Goal: Task Accomplishment & Management: Manage account settings

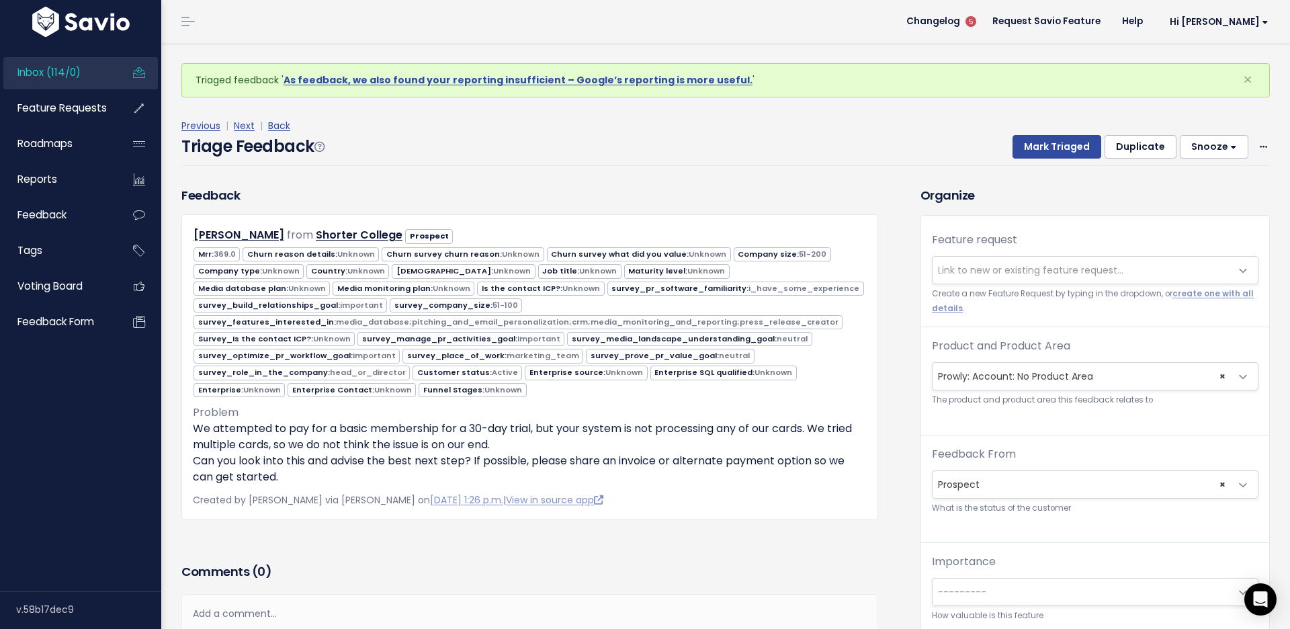
select select "ACCOUNT:"
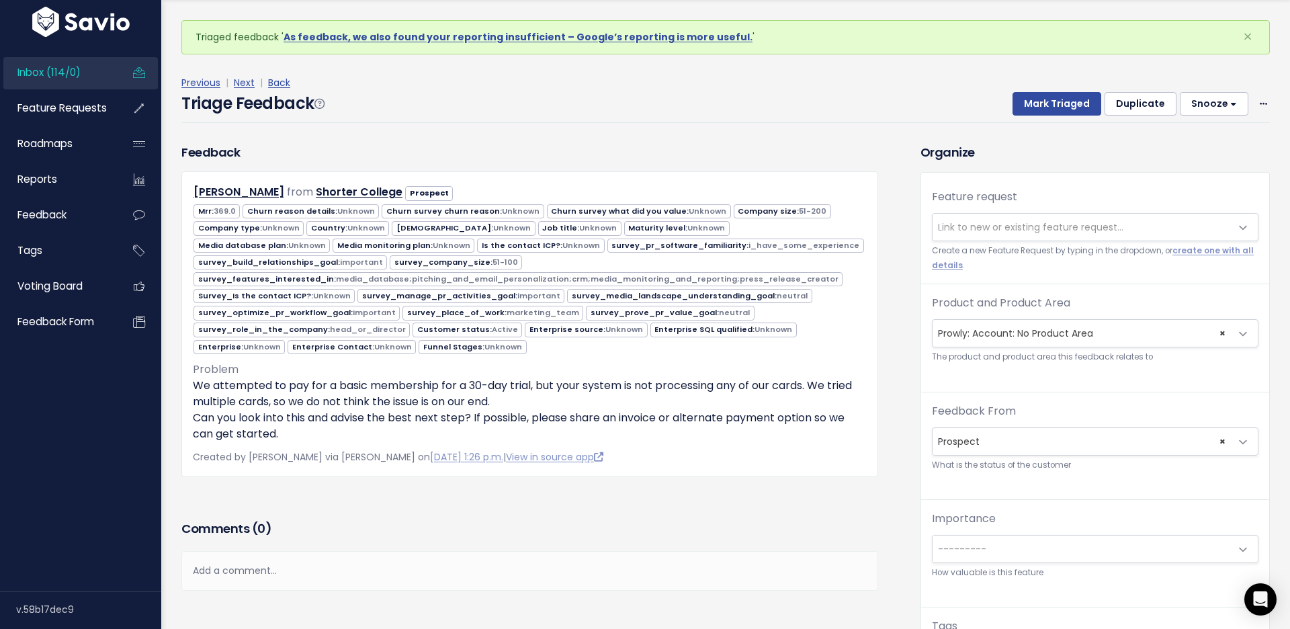
drag, startPoint x: 640, startPoint y: 26, endPoint x: 645, endPoint y: 520, distance: 494.7
click at [645, 520] on h3 "Comments ( 0 )" at bounding box center [529, 529] width 697 height 19
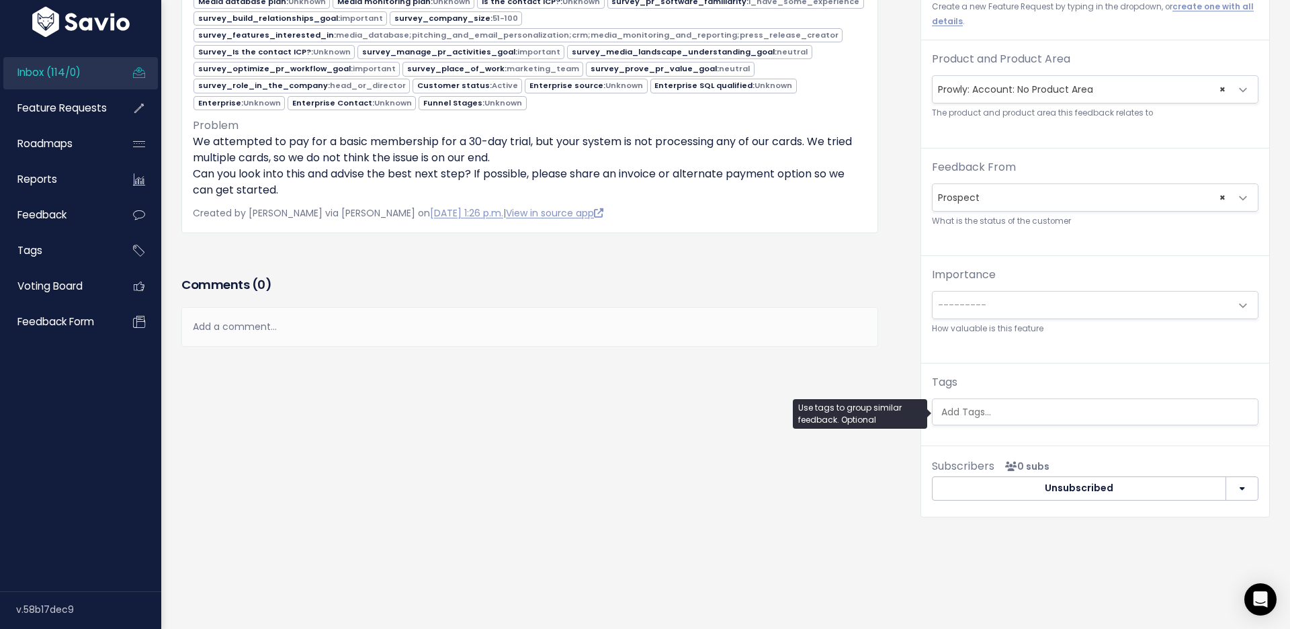
scroll to position [245, 0]
click at [1009, 408] on input "search" at bounding box center [1098, 412] width 325 height 14
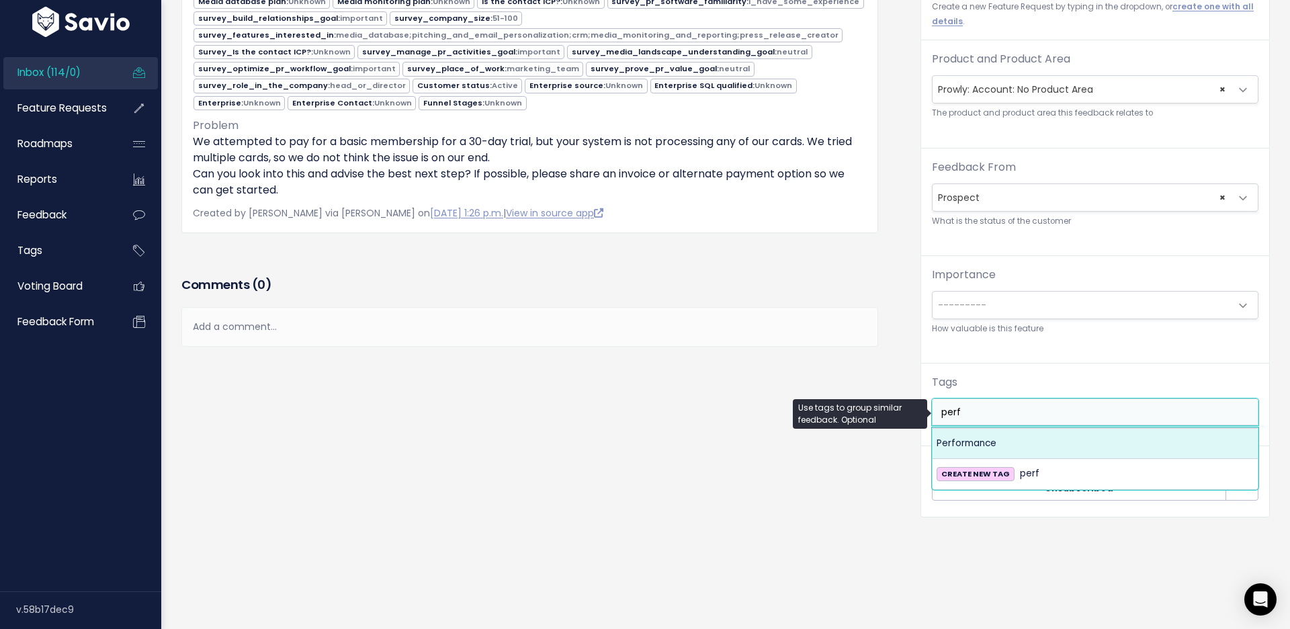
type input "perf"
select select "8834"
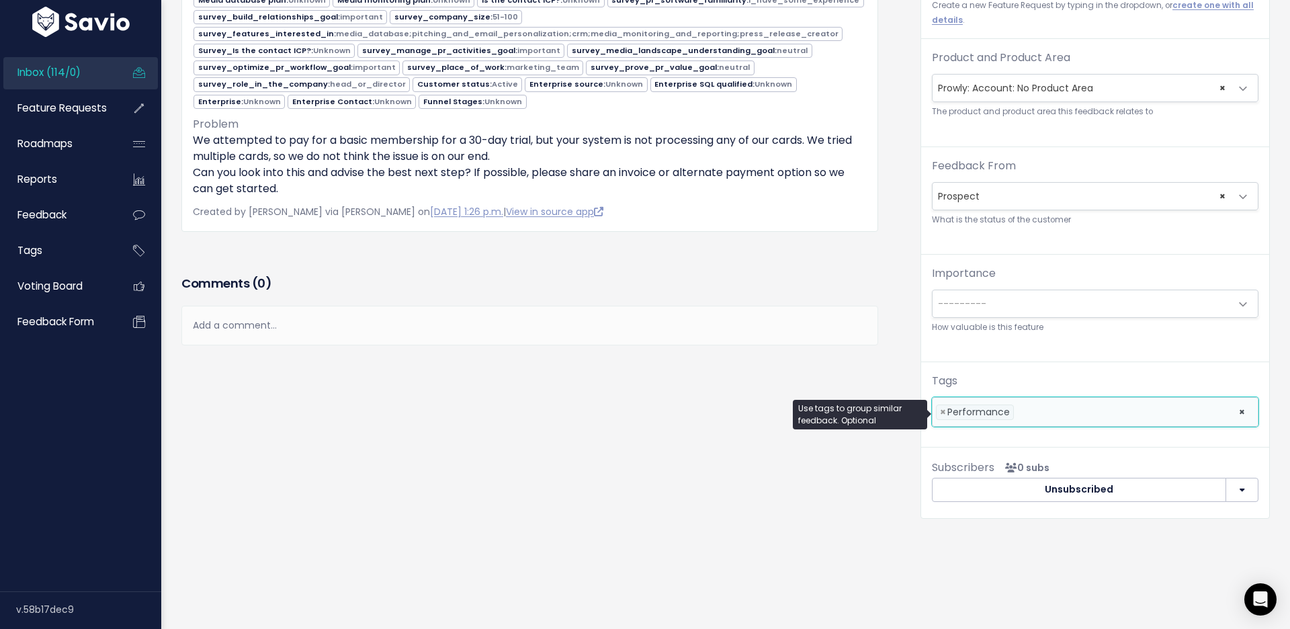
click at [811, 440] on div "Feedback Ashanti Davis from Shorter College Prospect 369.0" at bounding box center [540, 218] width 739 height 640
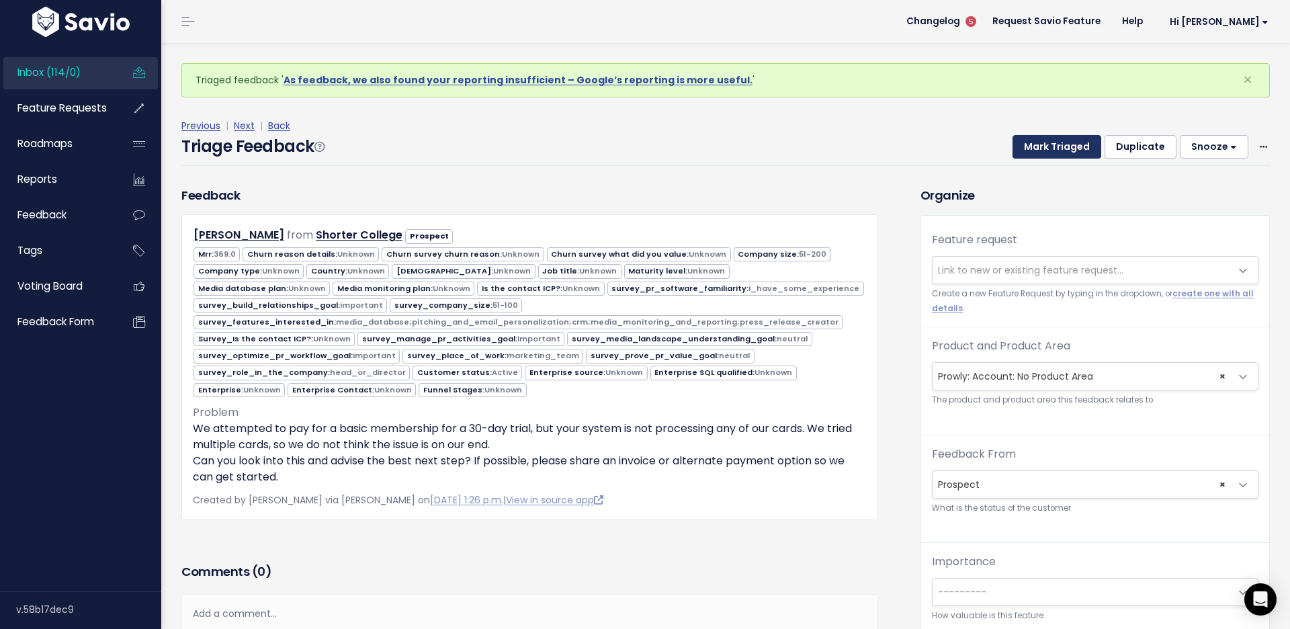
scroll to position [0, 0]
click at [1048, 146] on button "Mark Triaged" at bounding box center [1057, 147] width 89 height 24
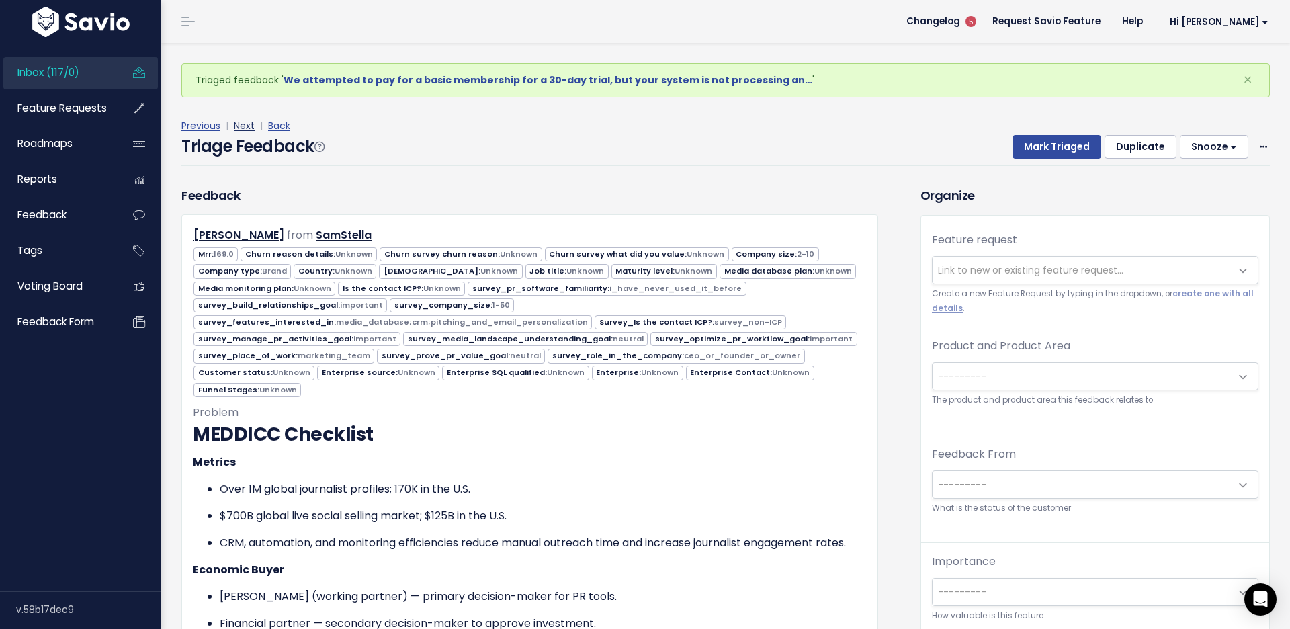
click at [249, 121] on link "Next" at bounding box center [244, 125] width 21 height 13
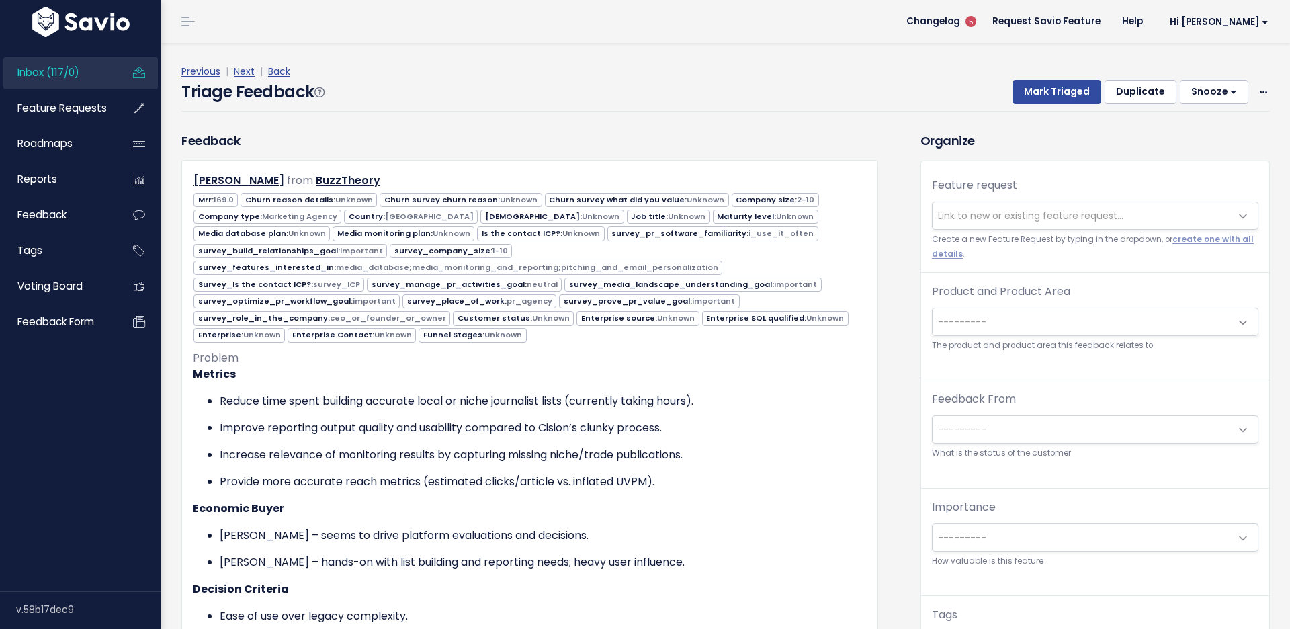
click at [246, 63] on div "Previous | Next | Back" at bounding box center [725, 71] width 1089 height 17
click at [248, 69] on link "Next" at bounding box center [244, 71] width 21 height 13
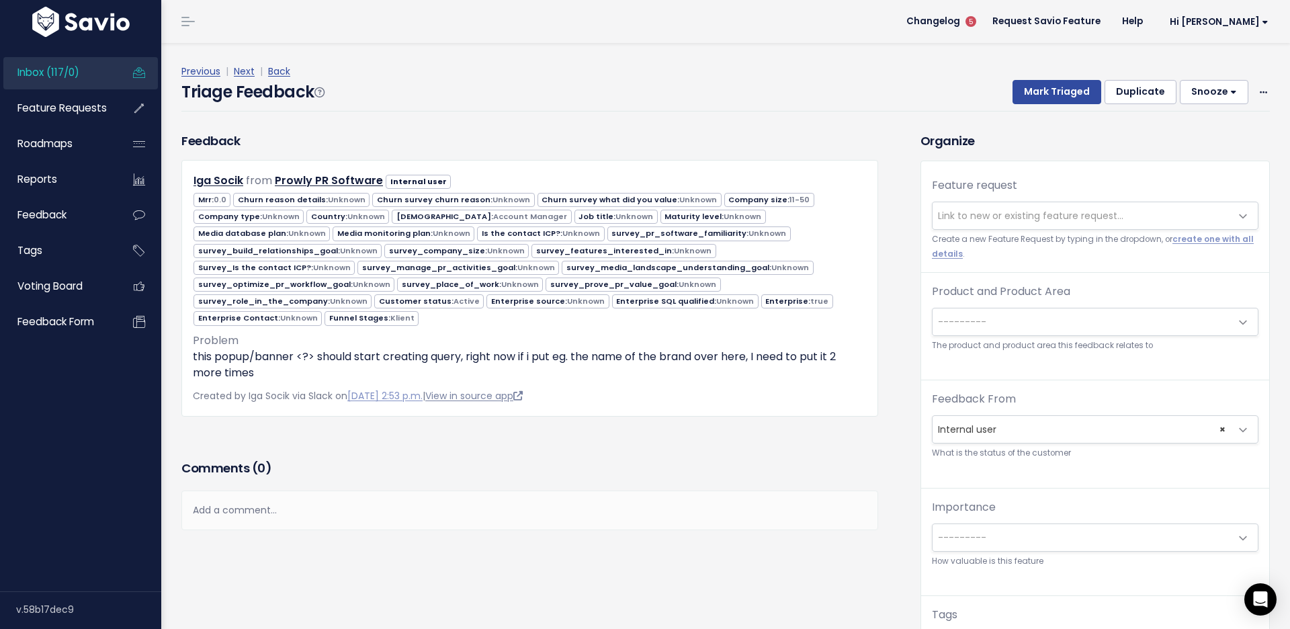
click at [523, 389] on link "View in source app" at bounding box center [473, 395] width 97 height 13
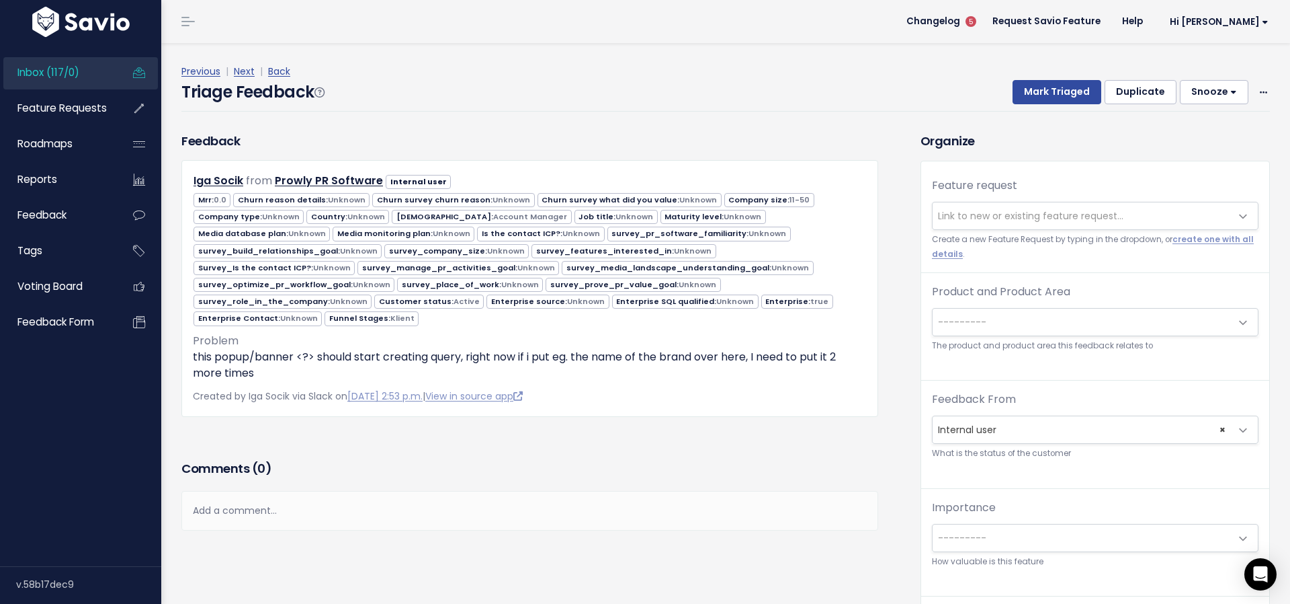
click at [995, 309] on span "---------" at bounding box center [1082, 321] width 298 height 27
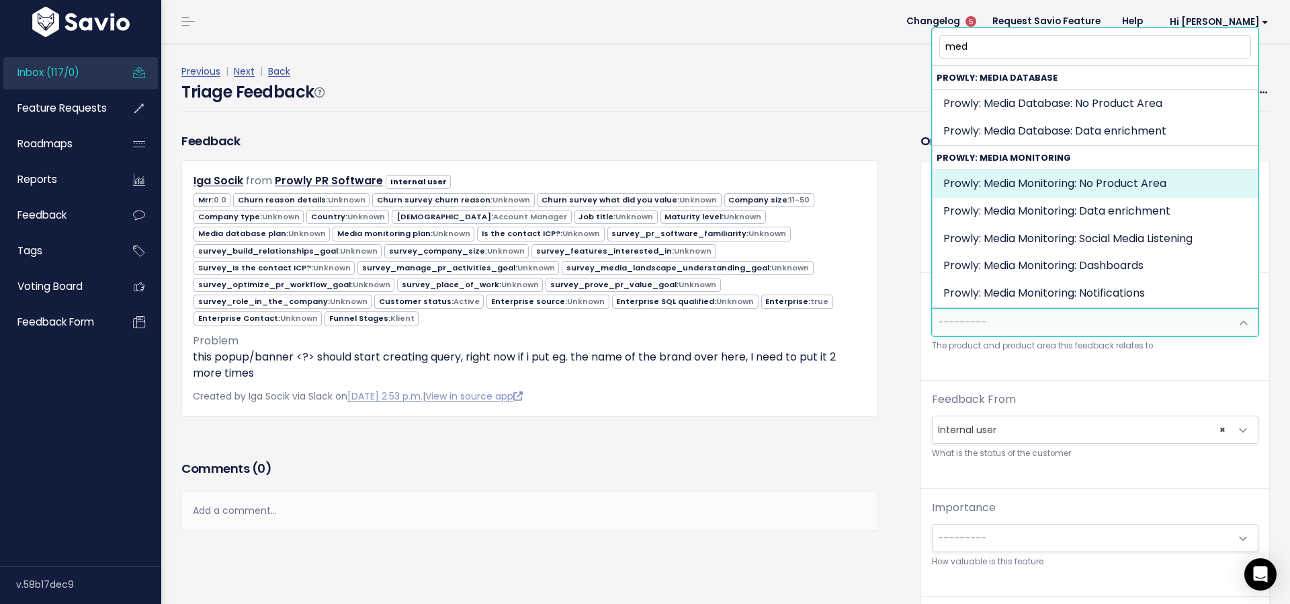
type input "med"
select select "MEDIA_MONITORING:"
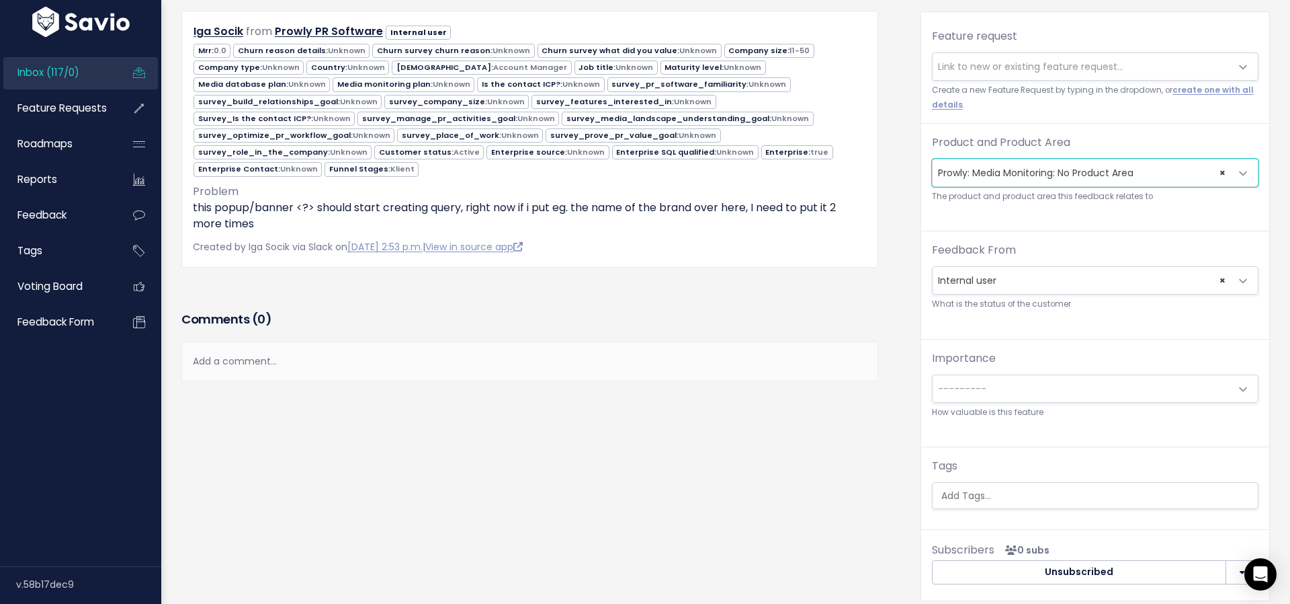
scroll to position [108, 0]
click at [971, 488] on input "search" at bounding box center [1098, 494] width 325 height 14
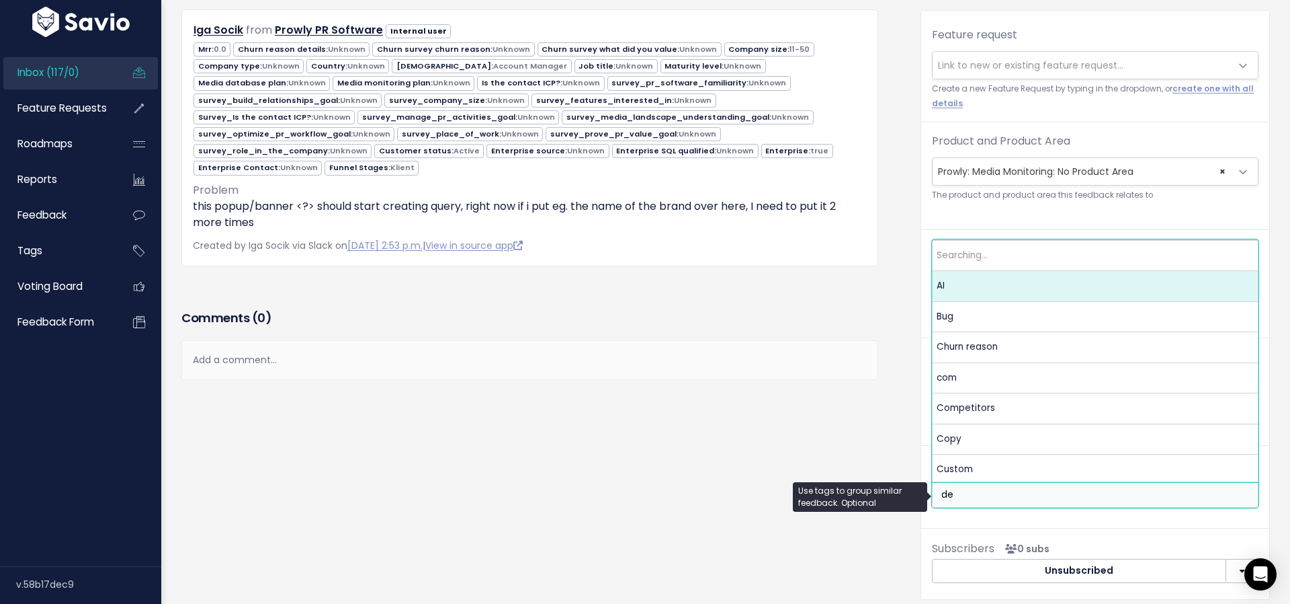
type input "des"
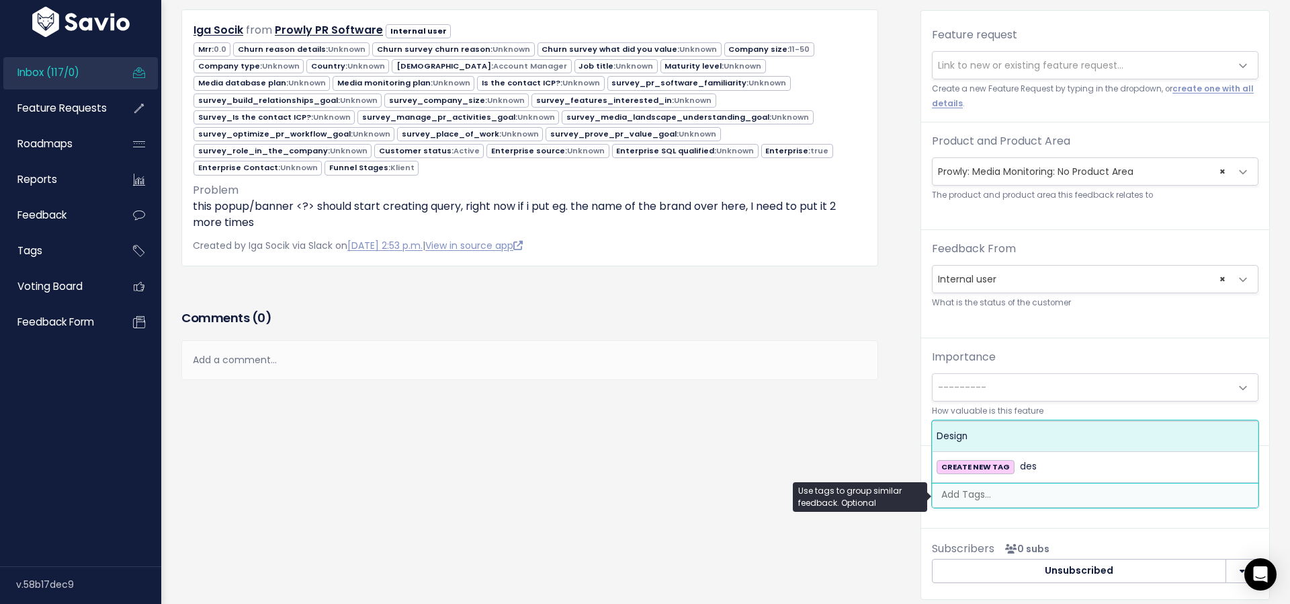
select select "11047"
type input "nega"
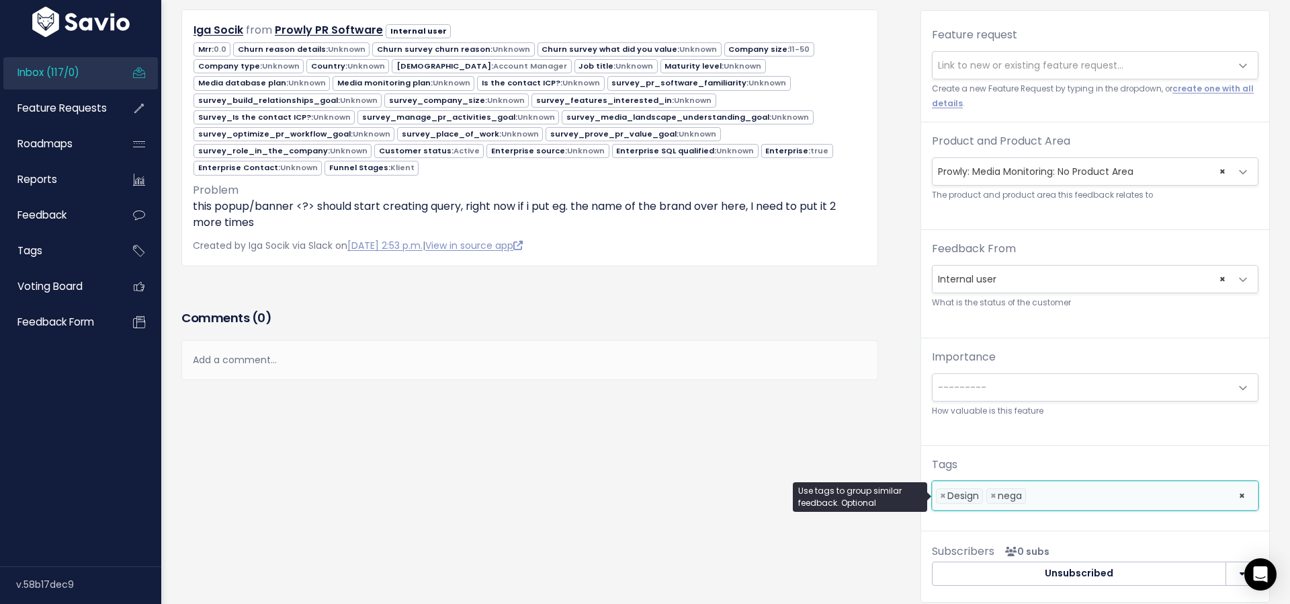
select select
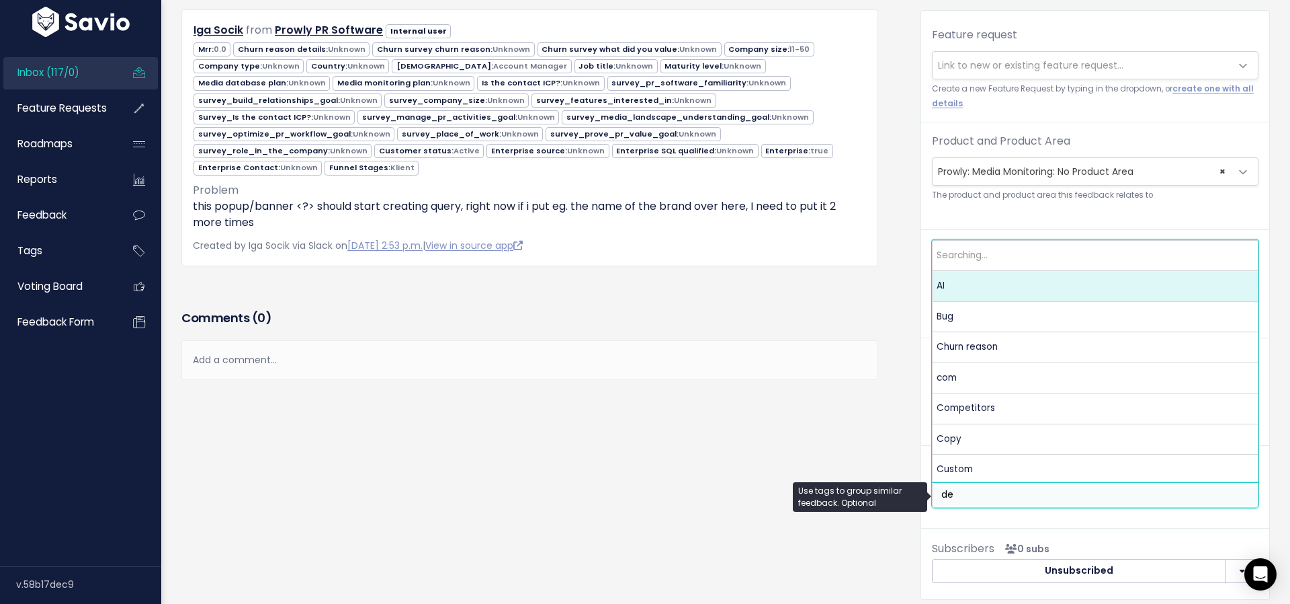
type input "des"
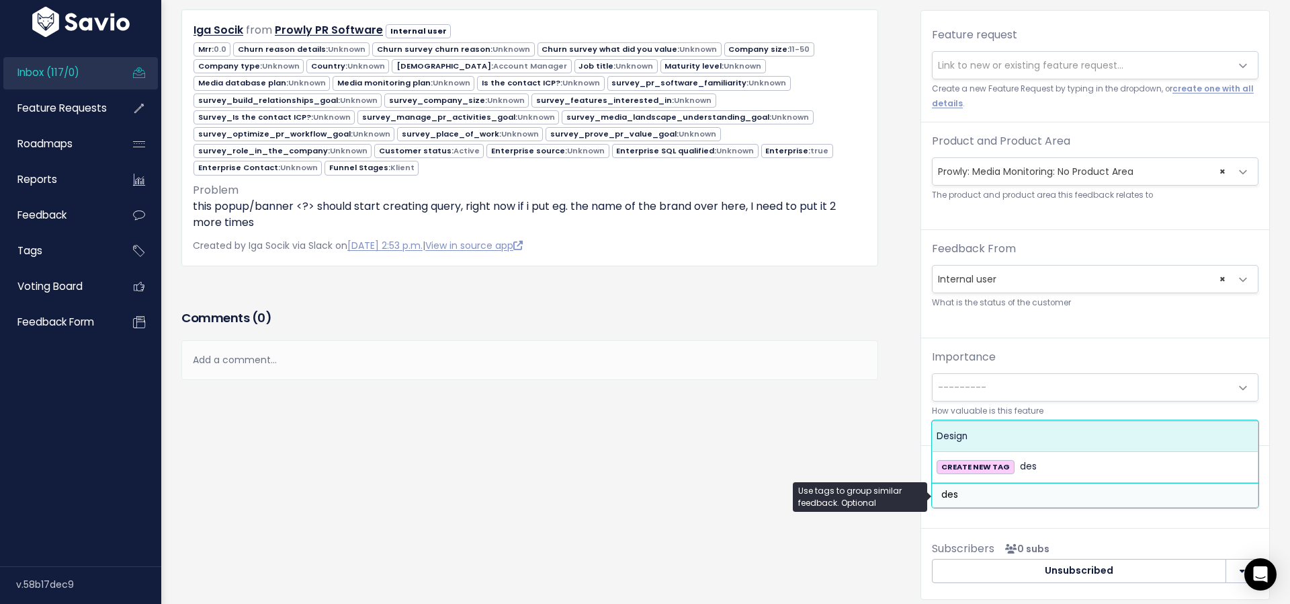
select select "11047"
type input "negat"
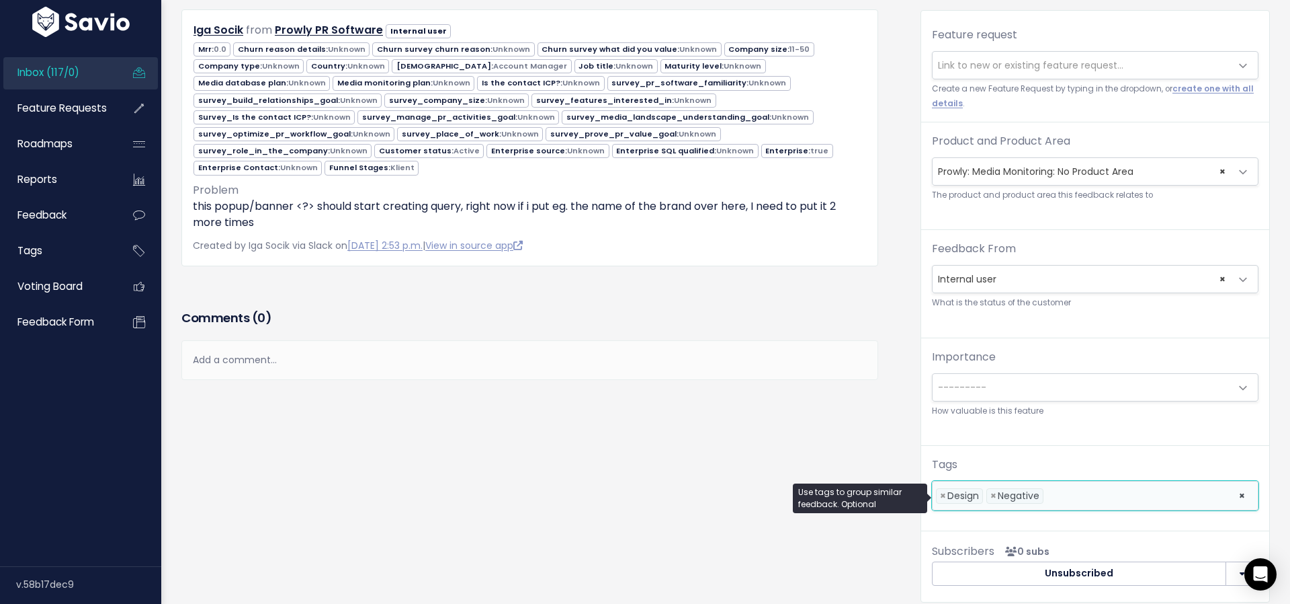
click div "Feedback Iga Socik from Prowly PR Software Internal user 0.0"
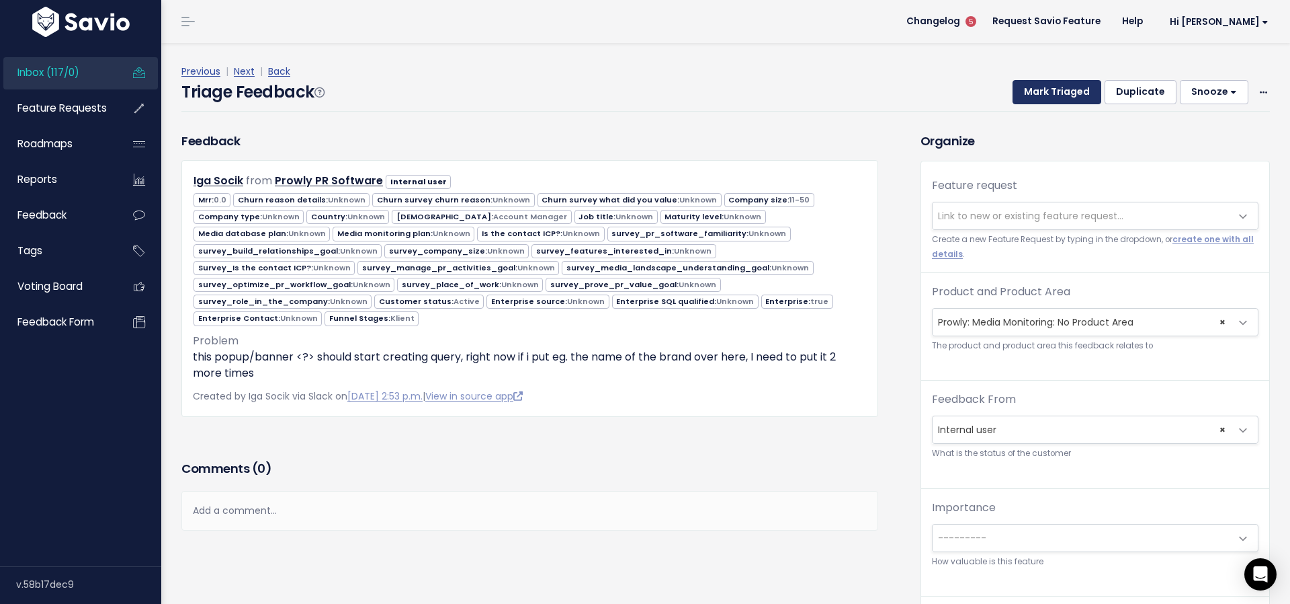
scroll to position [0, 0]
click button "Mark Triaged"
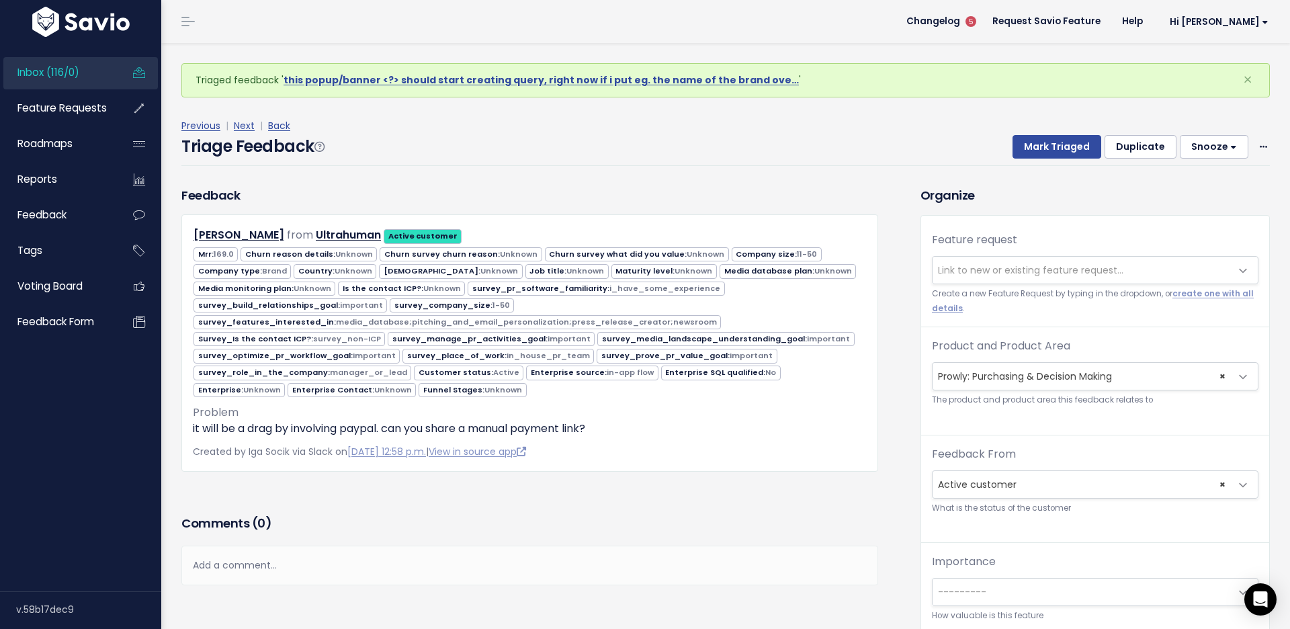
click at [982, 256] on span "Link to new or existing feature request..." at bounding box center [1095, 270] width 327 height 28
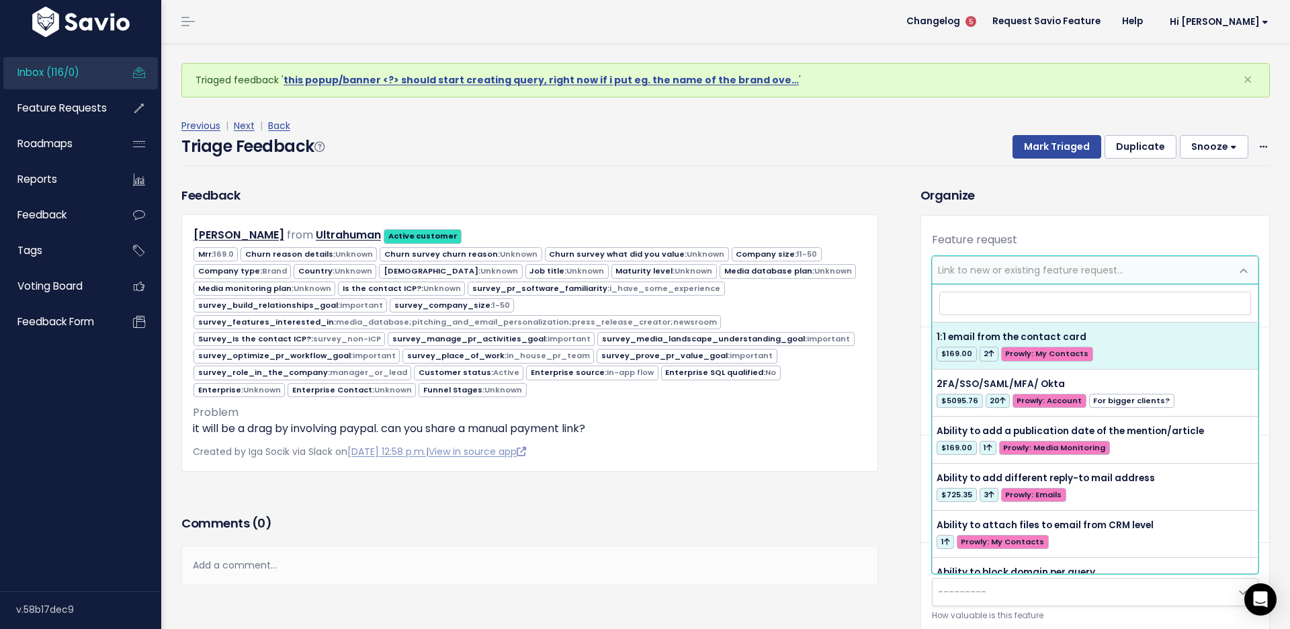
type input ";"
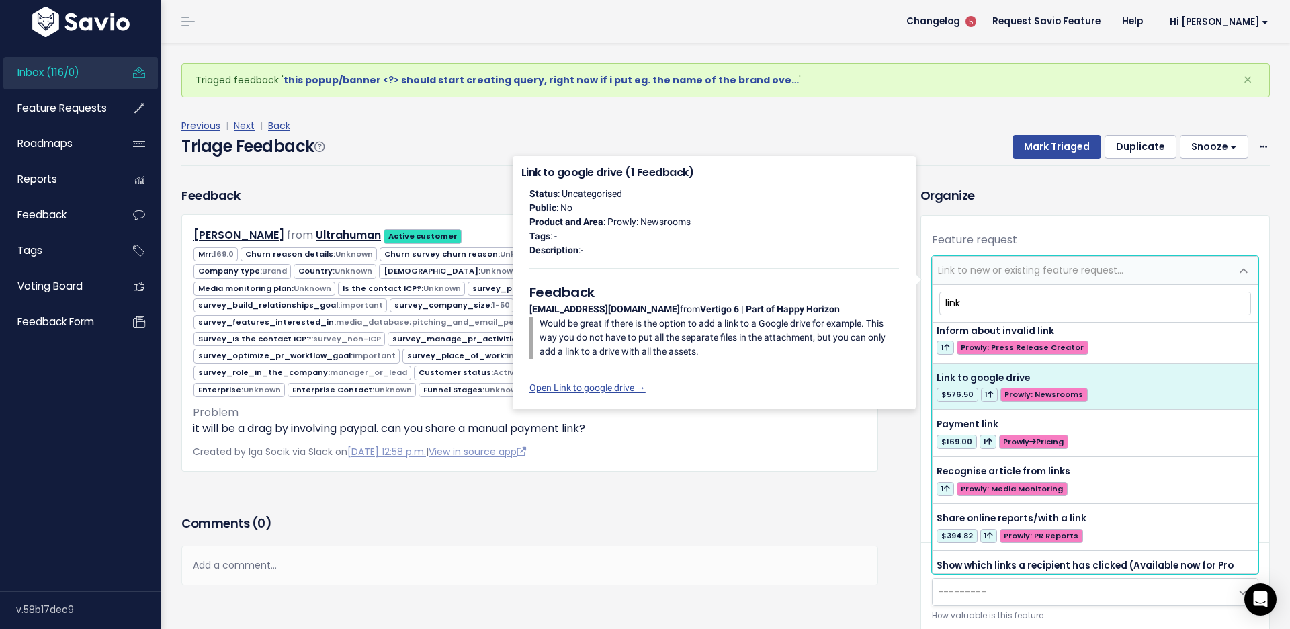
scroll to position [594, 0]
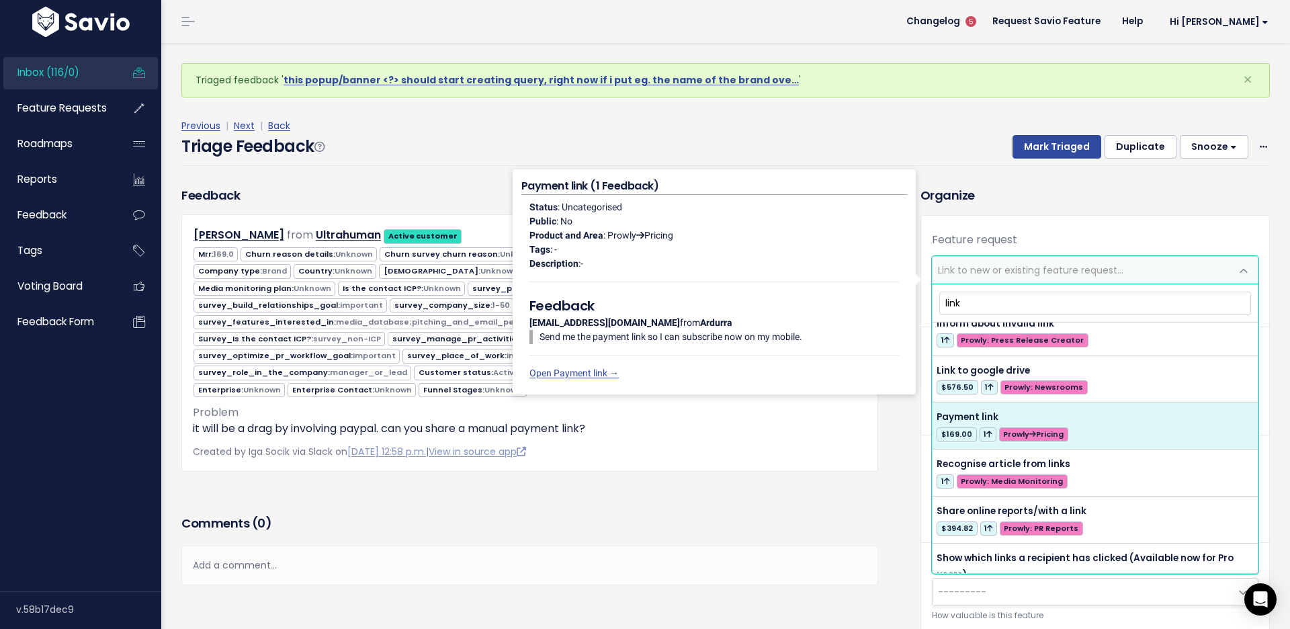
type input "link"
select select "36731"
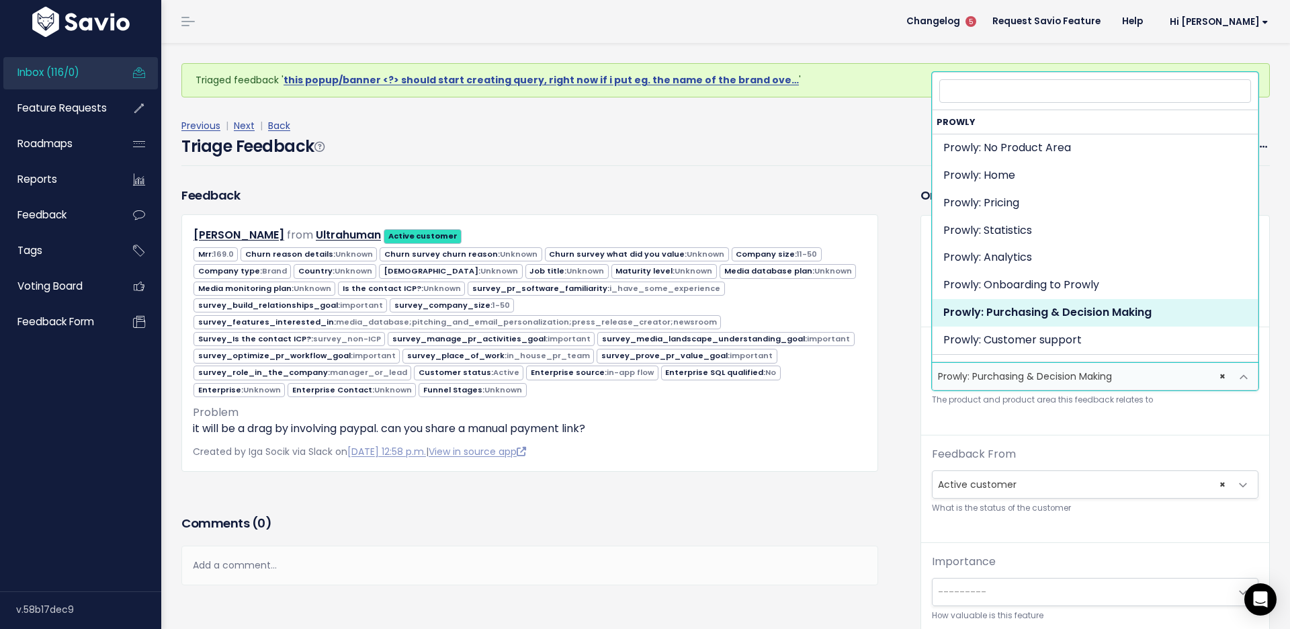
click at [1015, 372] on span "× Prowly: Purchasing & Decision Making" at bounding box center [1082, 376] width 298 height 27
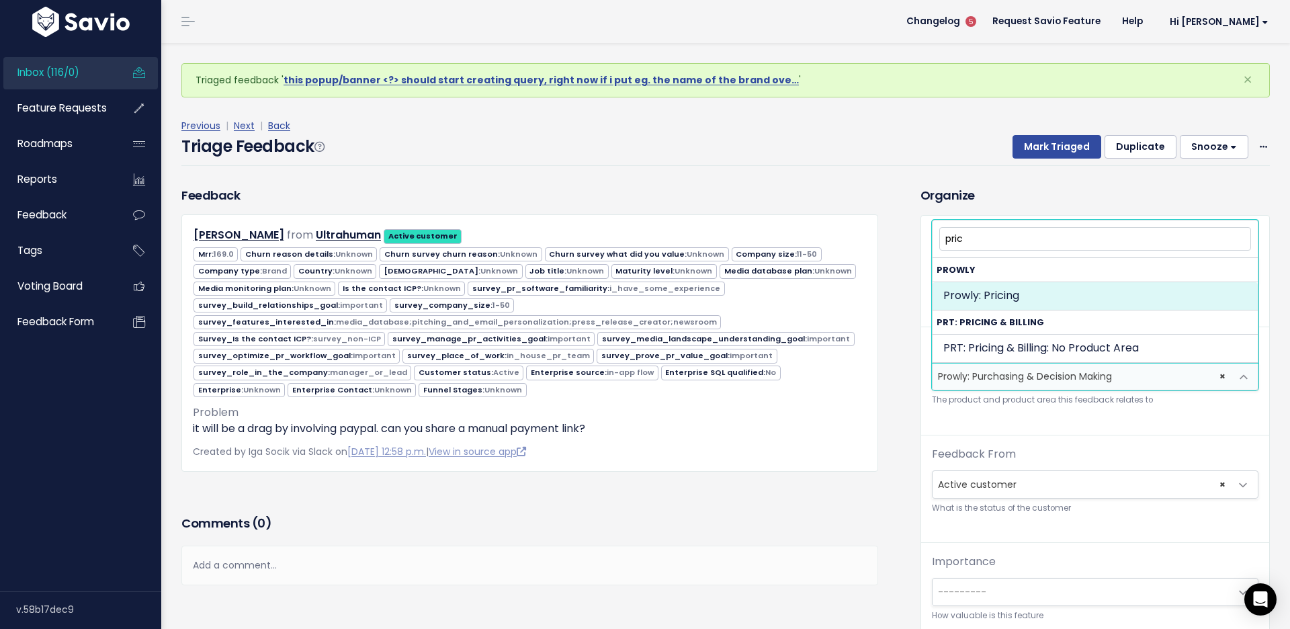
type input "pric"
select select "MAIN:PRICING"
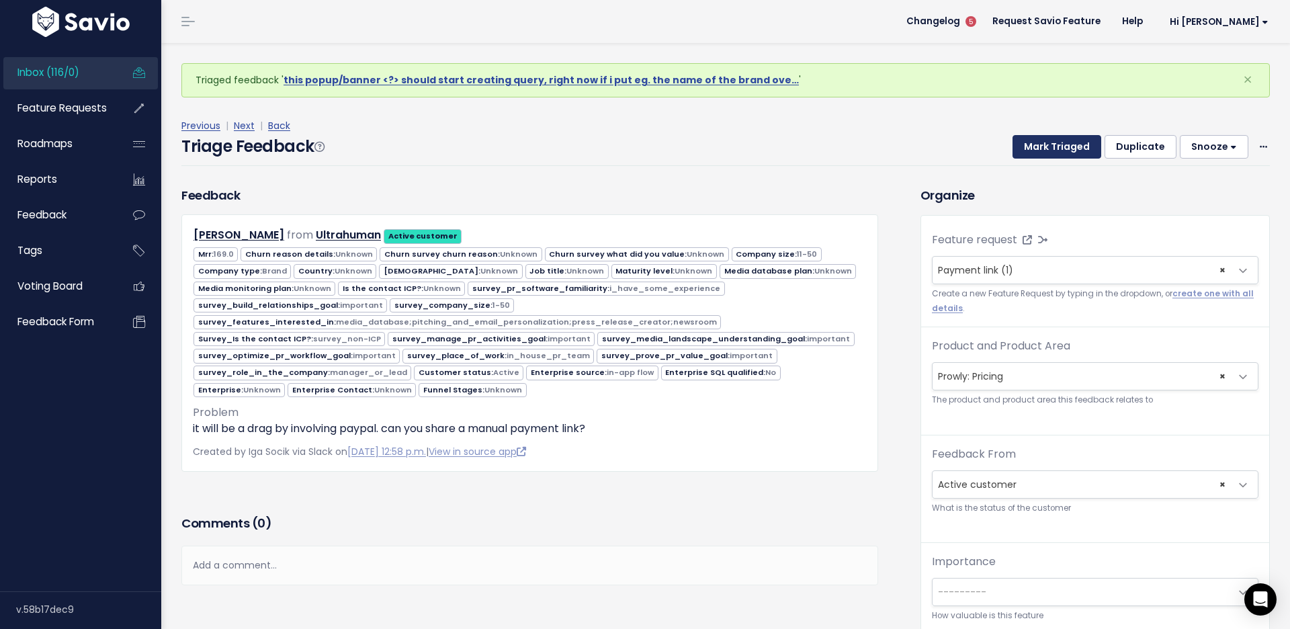
click at [1048, 146] on button "Mark Triaged" at bounding box center [1057, 147] width 89 height 24
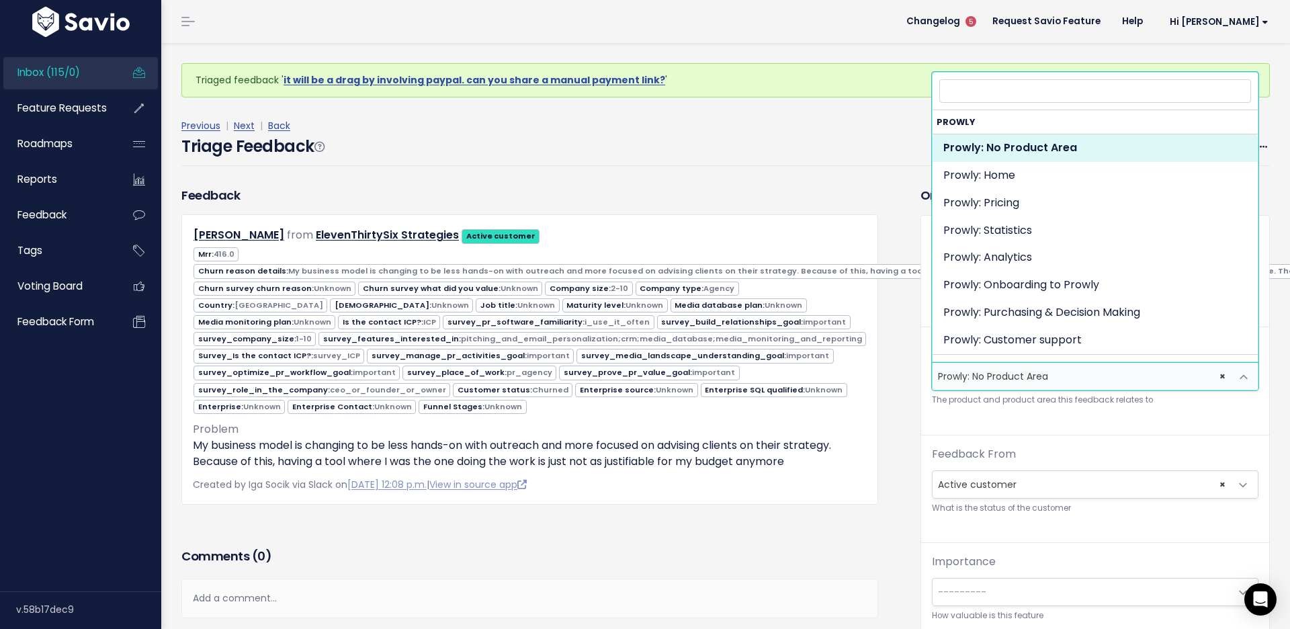
click at [1013, 374] on span "× Prowly: No Product Area" at bounding box center [1082, 376] width 298 height 27
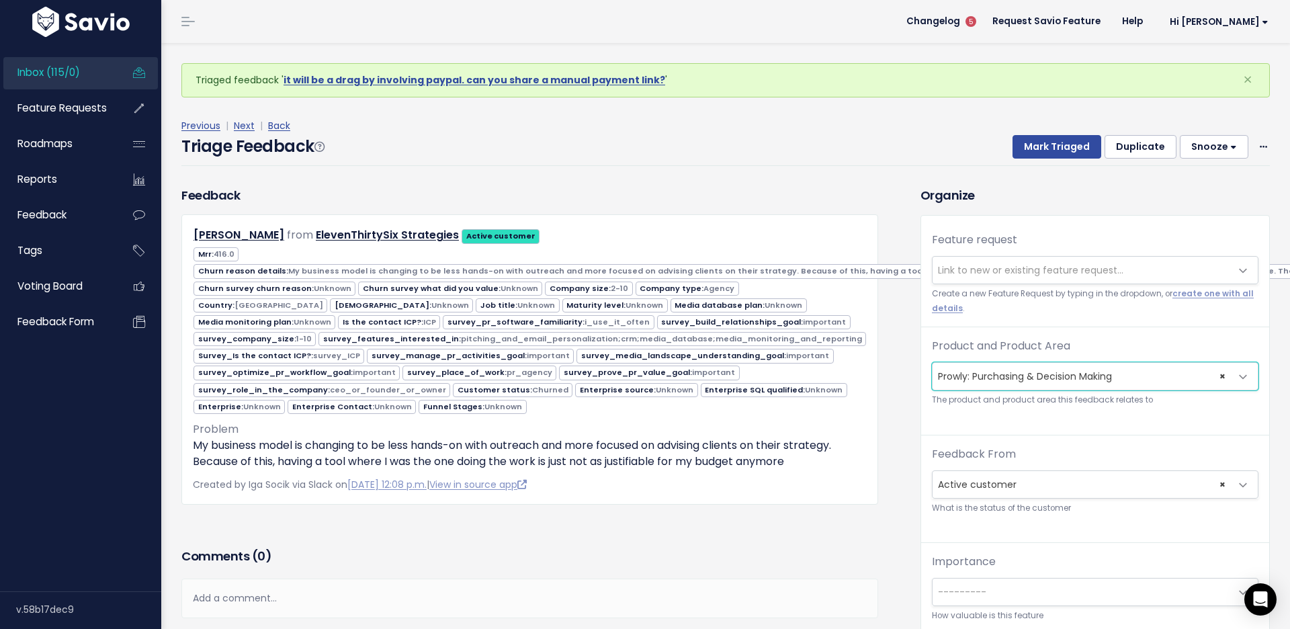
select select "MAIN:PURCHASING_PROCESS"
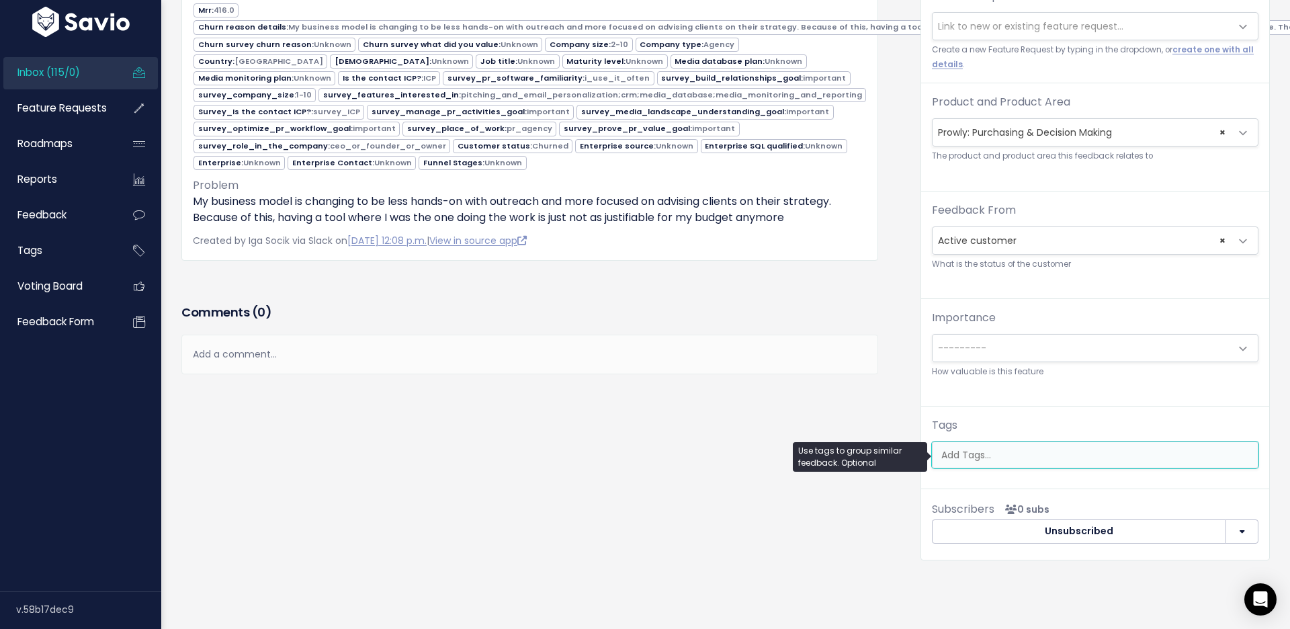
click at [996, 454] on input "search" at bounding box center [1098, 455] width 325 height 14
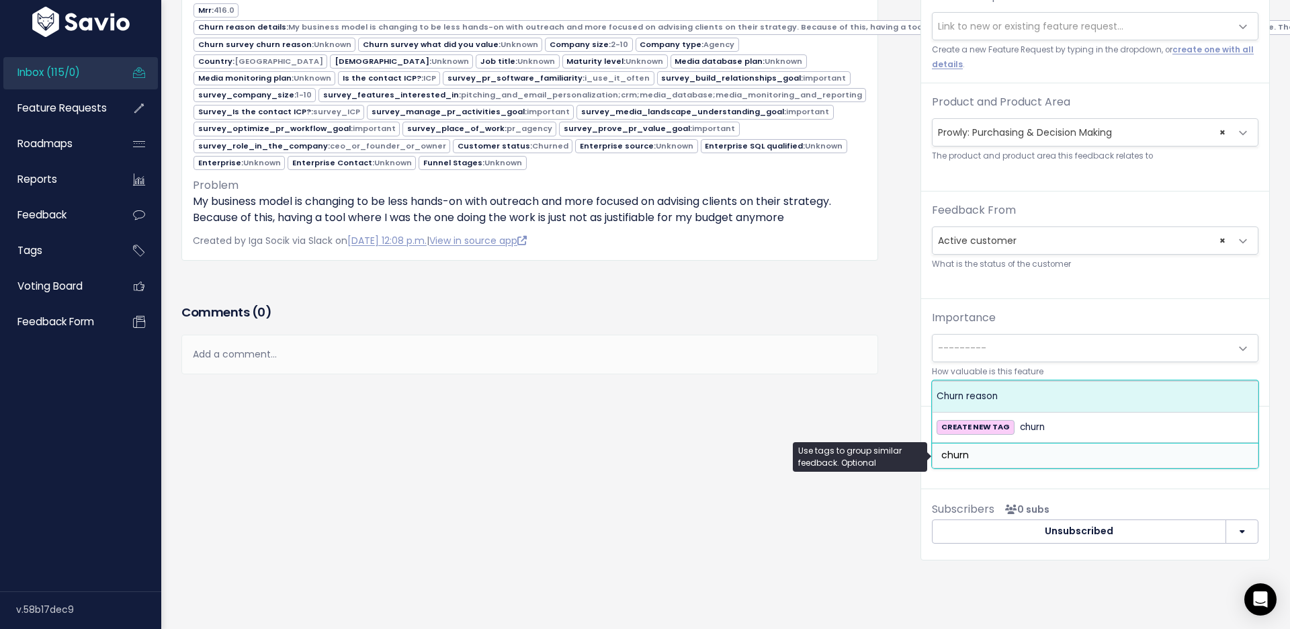
type input "churn"
select select "7006"
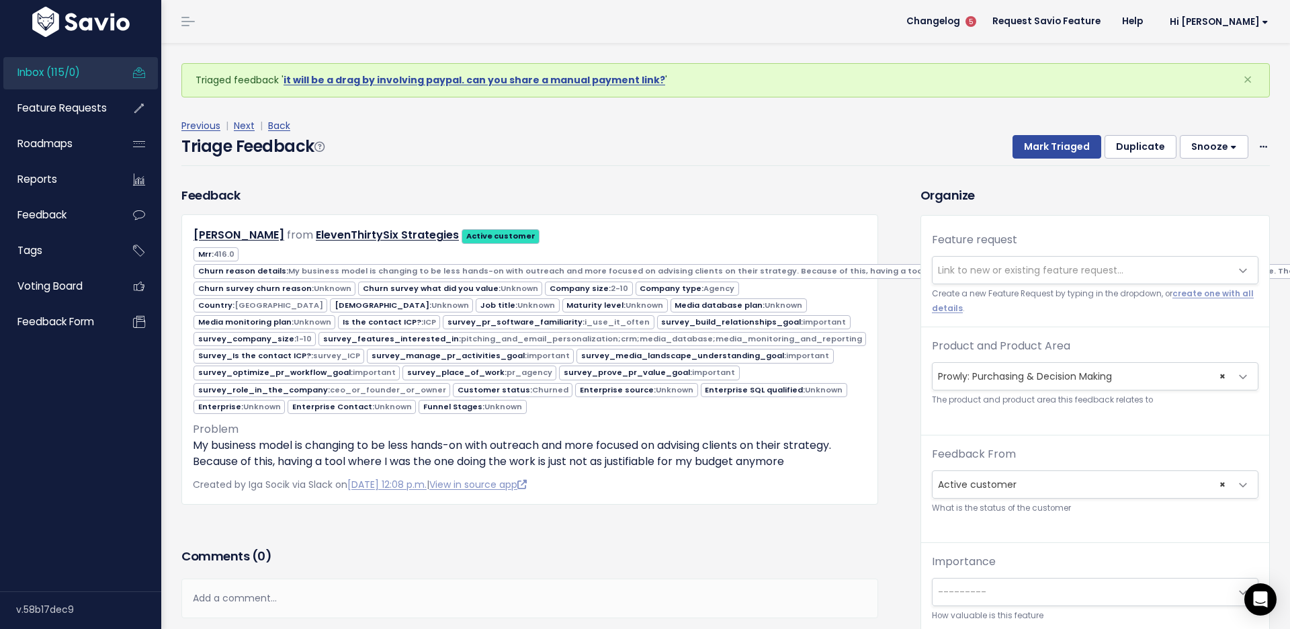
click at [1040, 122] on div "Previous | Next | Back" at bounding box center [725, 126] width 1089 height 17
click at [1046, 140] on button "Mark Triaged" at bounding box center [1057, 147] width 89 height 24
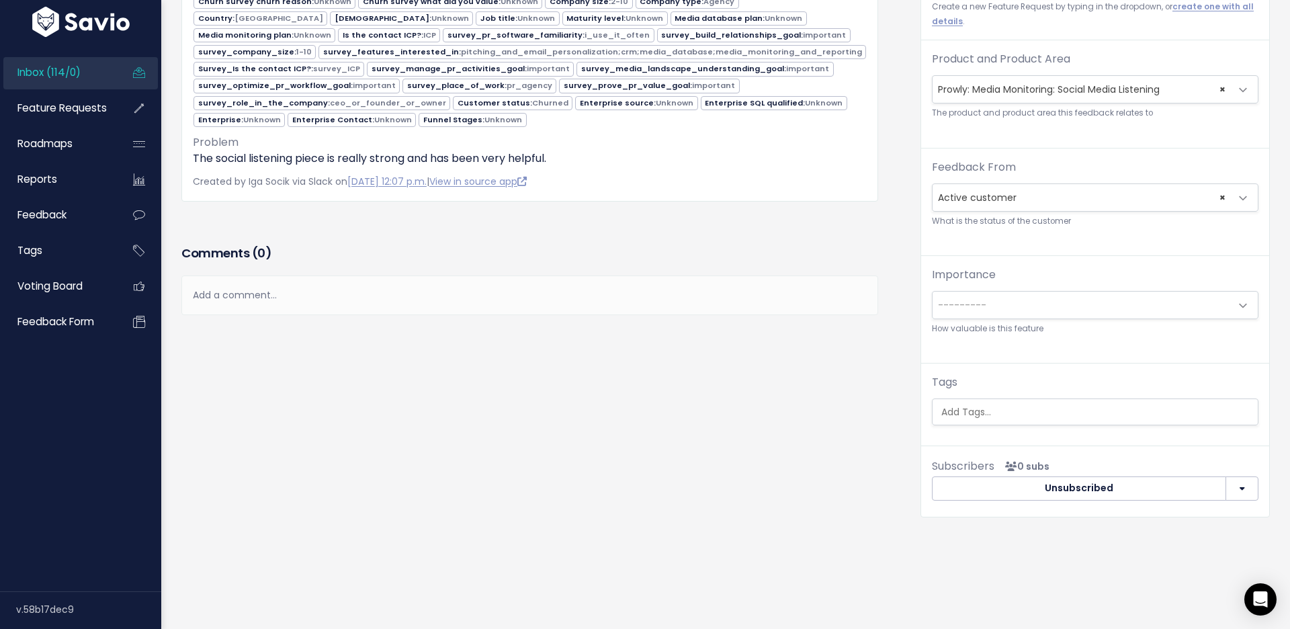
scroll to position [245, 0]
click at [968, 415] on input "search" at bounding box center [1098, 412] width 325 height 14
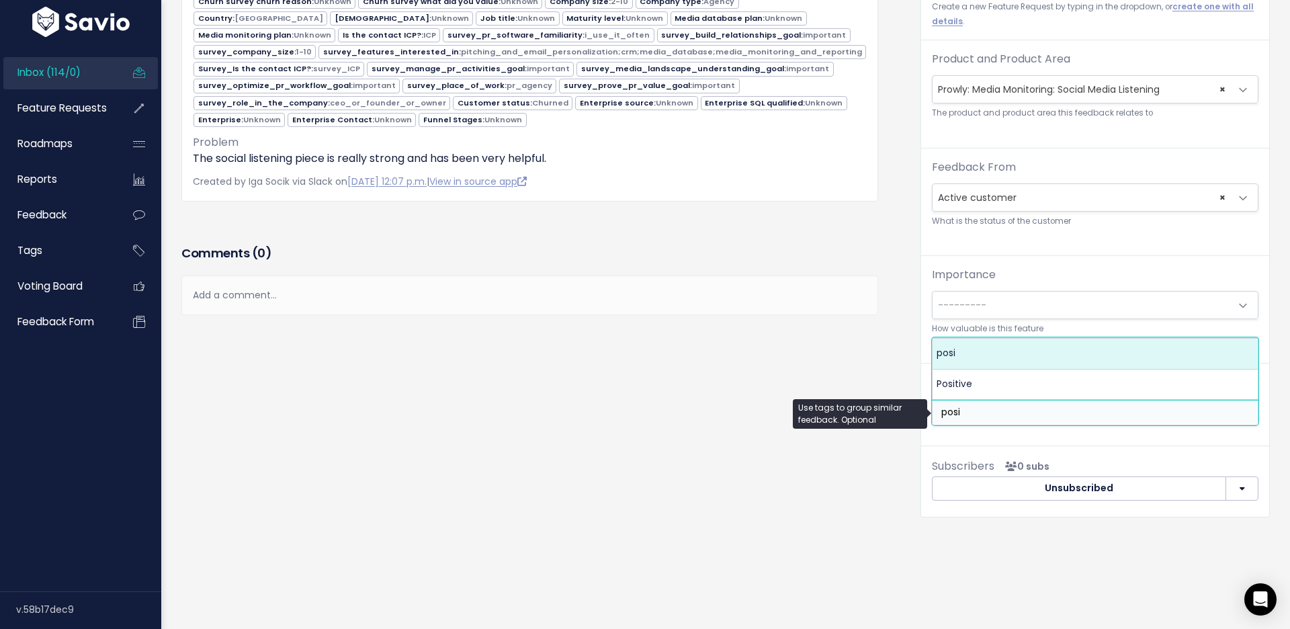
type input "posi"
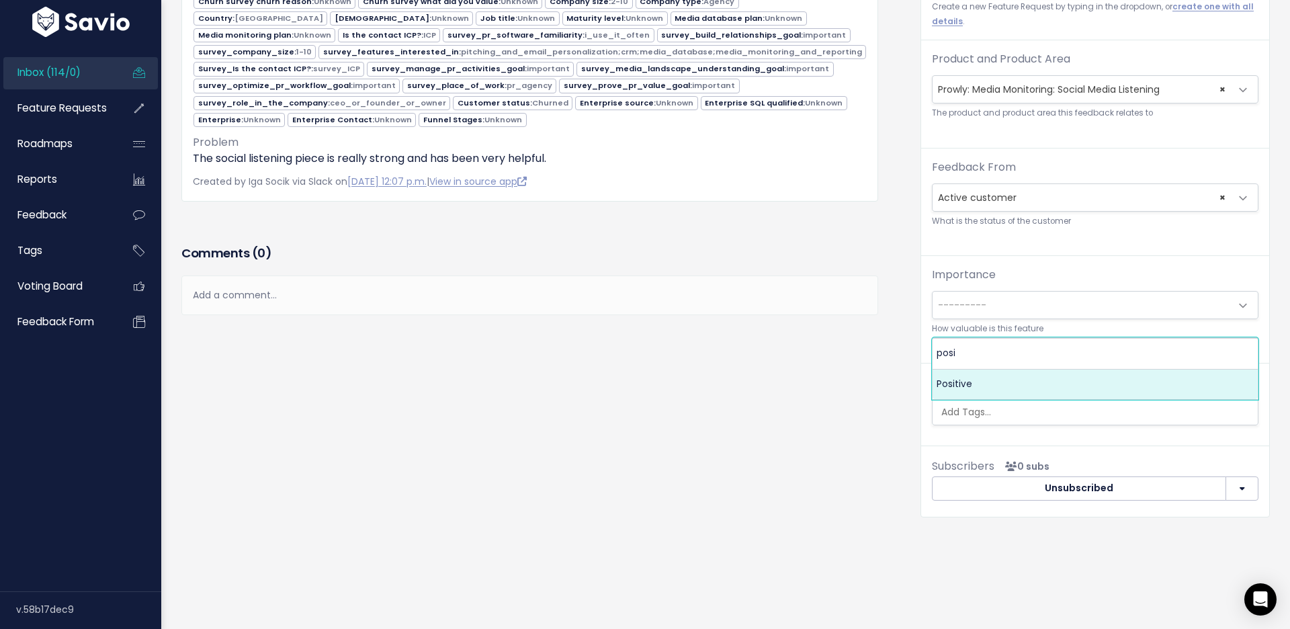
select select "7968"
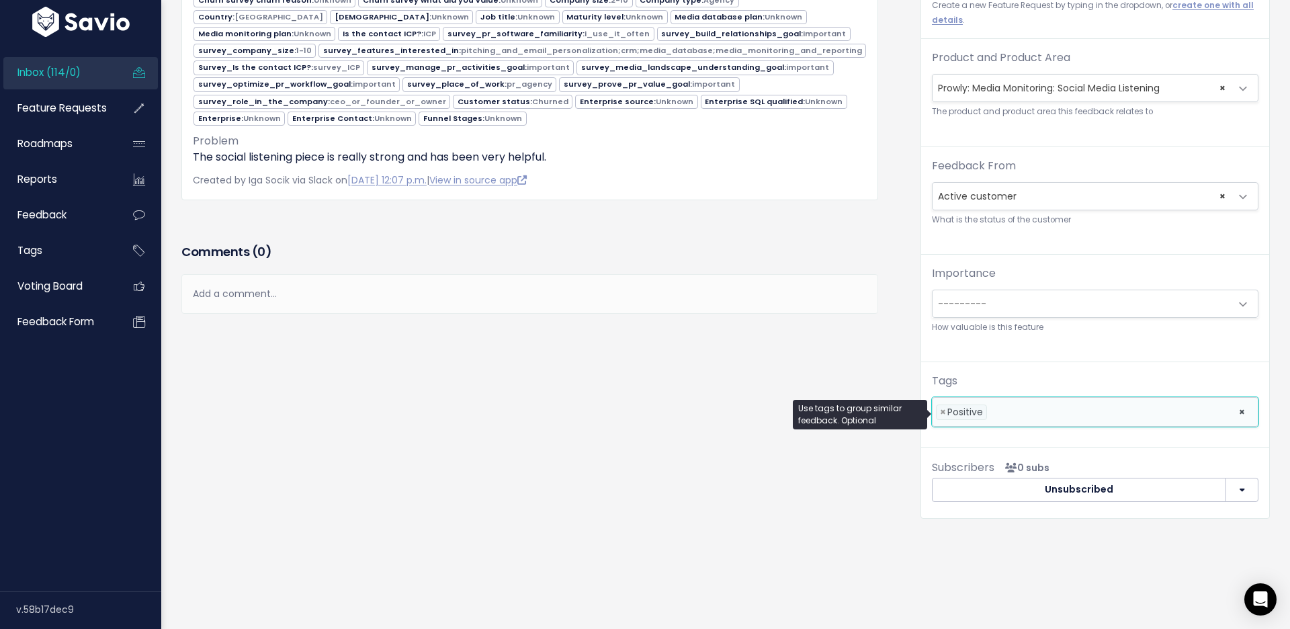
click at [812, 345] on div "Feedback Ayofemi Kirby from ElevenThirtySix Strategies Active customer" at bounding box center [540, 218] width 739 height 640
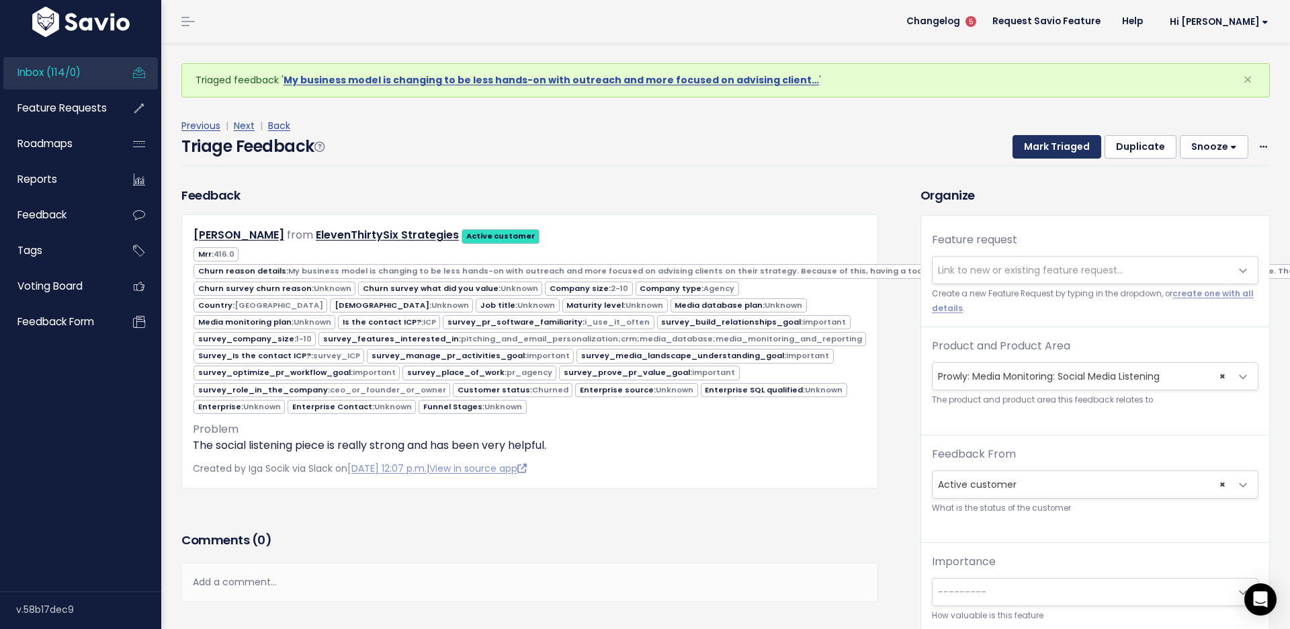
scroll to position [0, 0]
click at [1024, 141] on button "Mark Triaged" at bounding box center [1057, 147] width 89 height 24
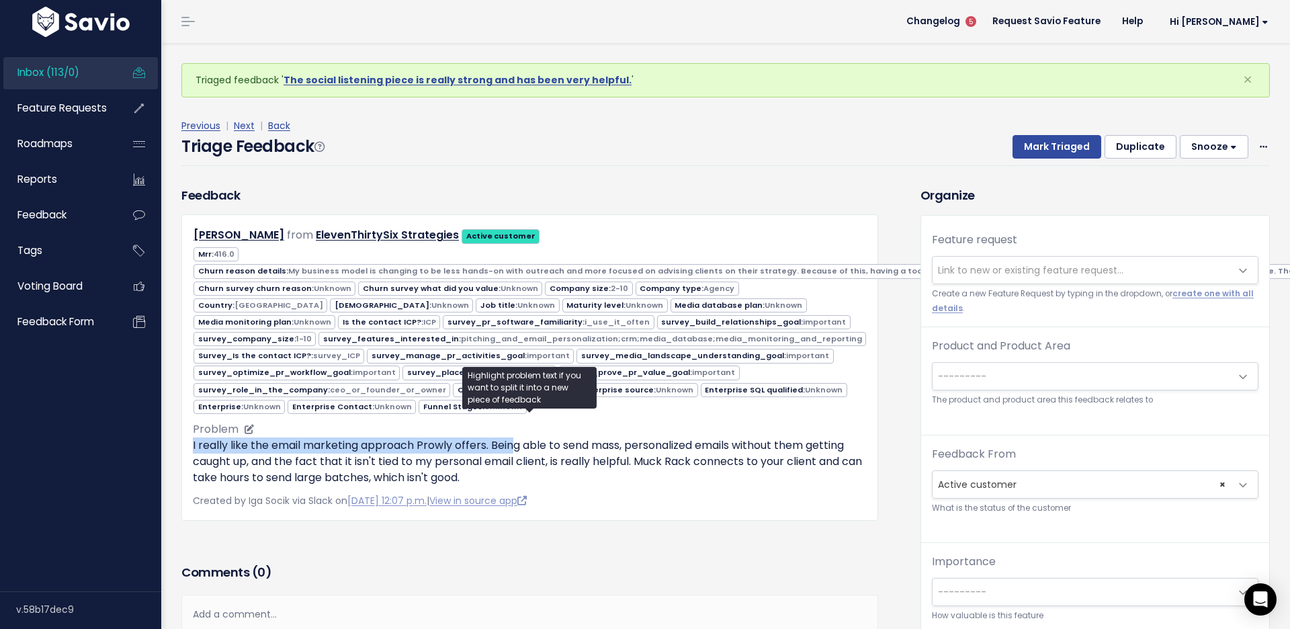
drag, startPoint x: 484, startPoint y: 425, endPoint x: 511, endPoint y: 428, distance: 27.7
click at [511, 428] on div "Problem I really like the email marketing approach Prowly offers. Being able to…" at bounding box center [530, 453] width 674 height 65
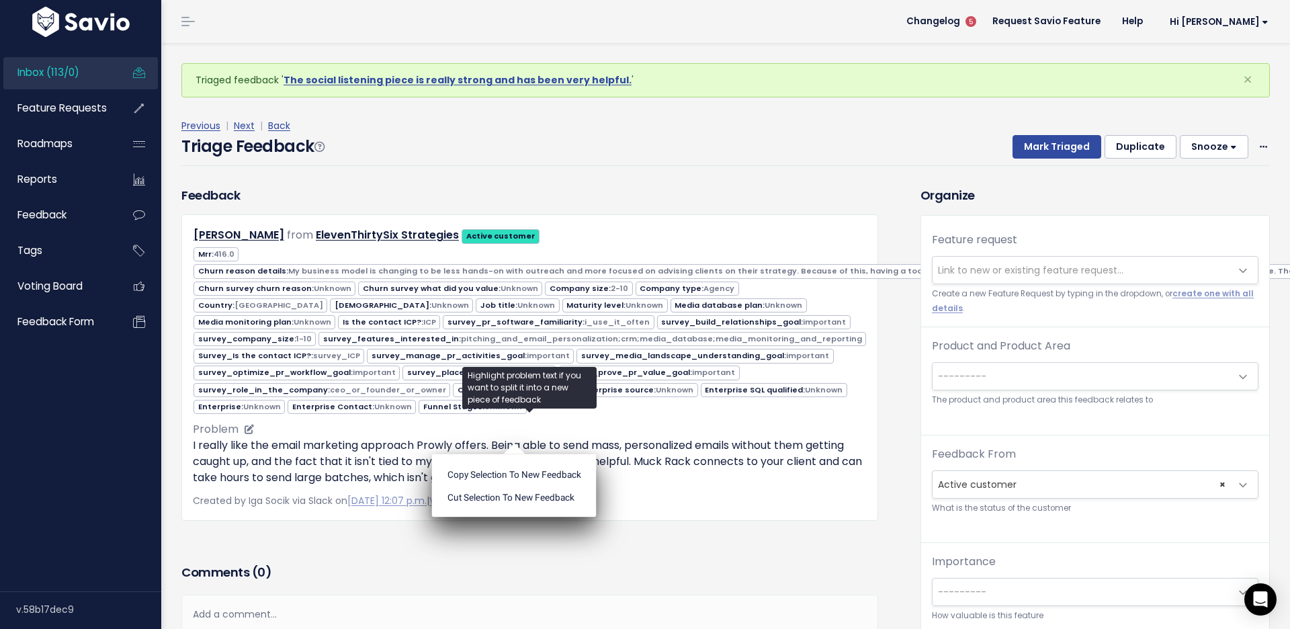
click at [370, 440] on p "I really like the email marketing approach Prowly offers. Being able to send ma…" at bounding box center [530, 462] width 674 height 48
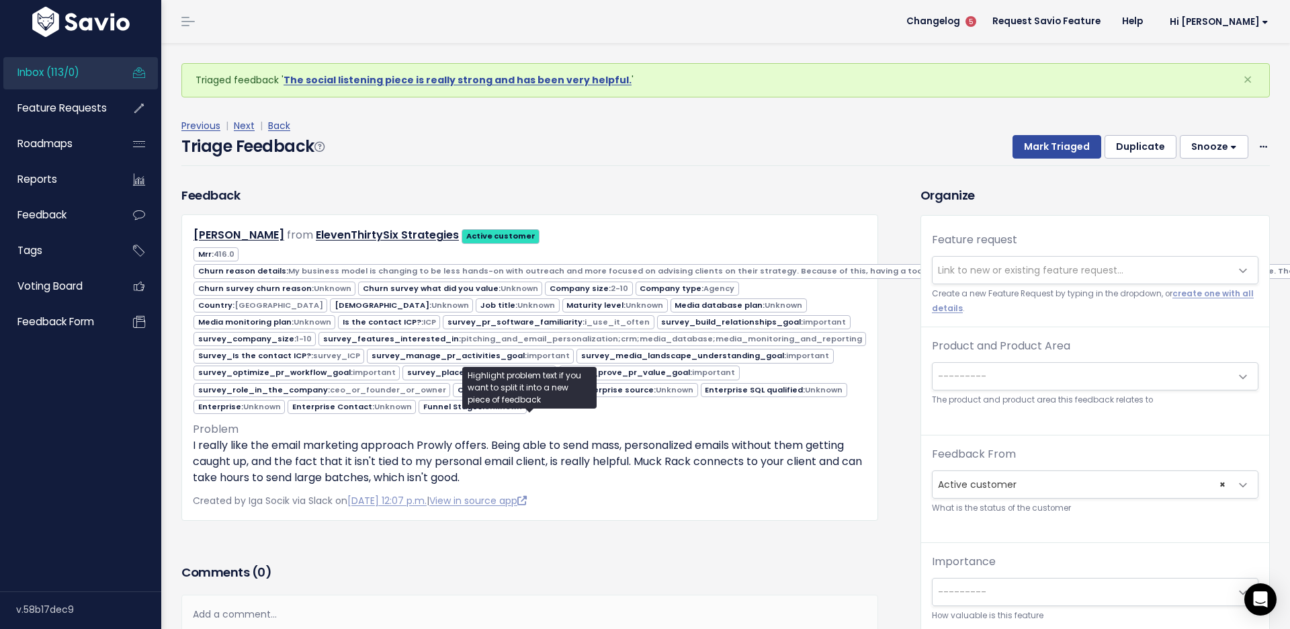
click at [966, 380] on span "---------" at bounding box center [962, 376] width 48 height 13
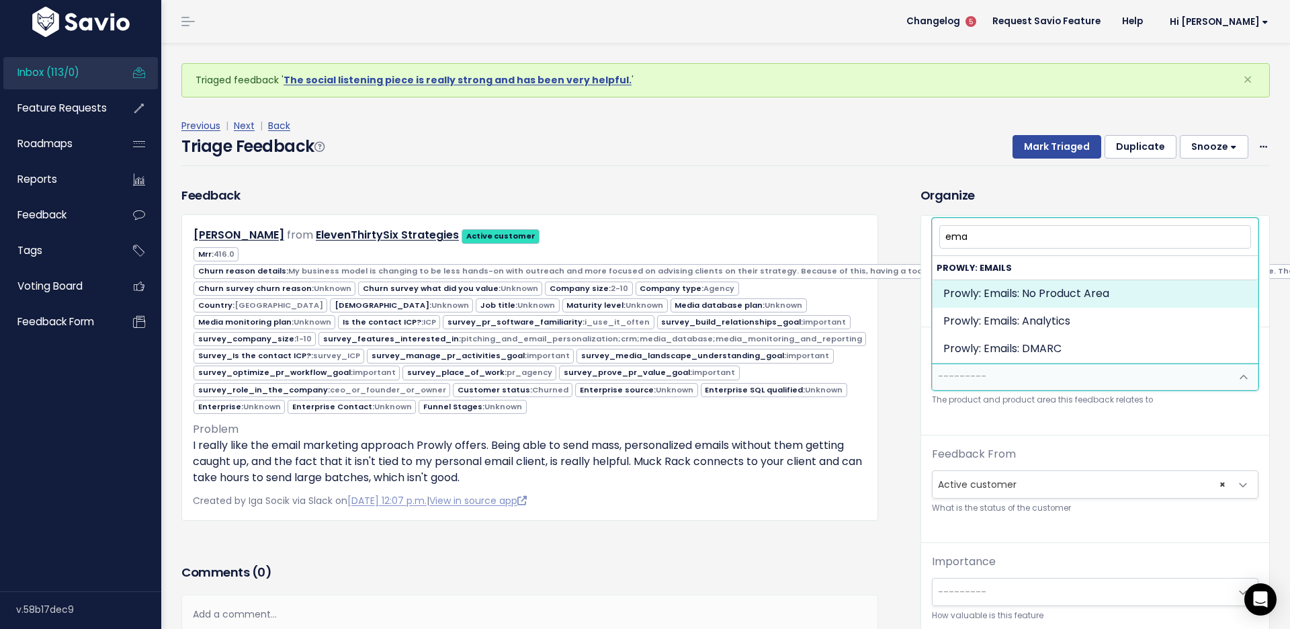
type input "ema"
click at [997, 274] on strong "Prowly: Emails" at bounding box center [1095, 268] width 325 height 24
select select "EMAILS:"
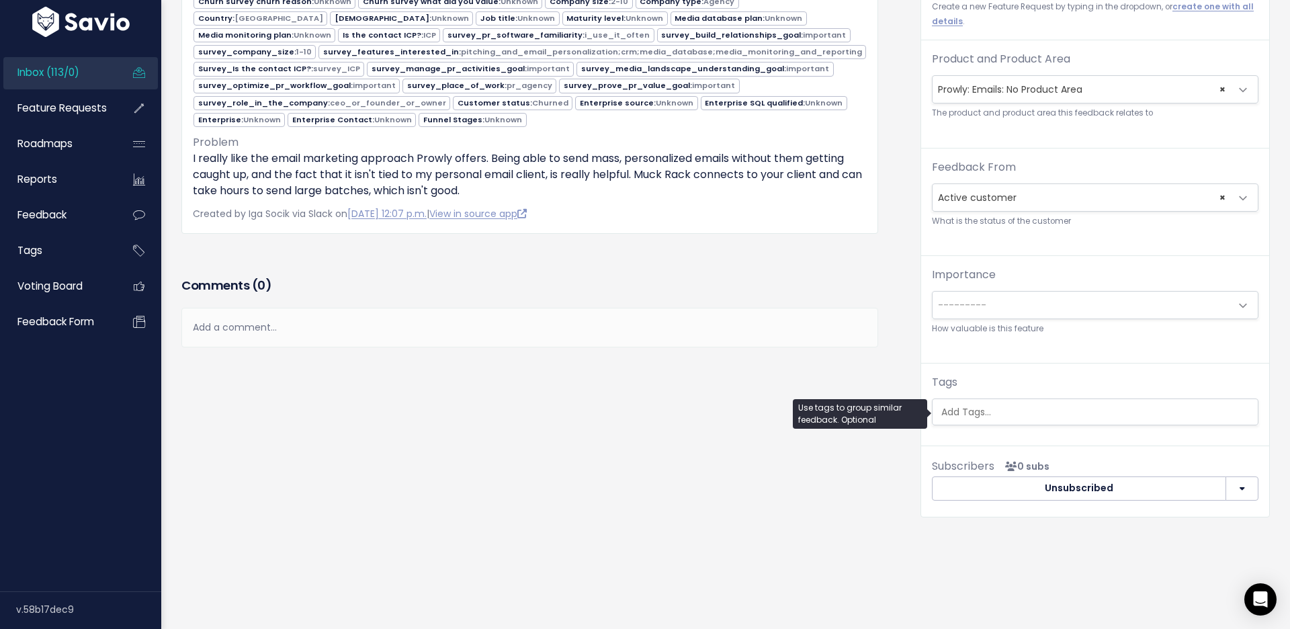
scroll to position [245, 0]
click at [977, 413] on input "search" at bounding box center [1098, 412] width 325 height 14
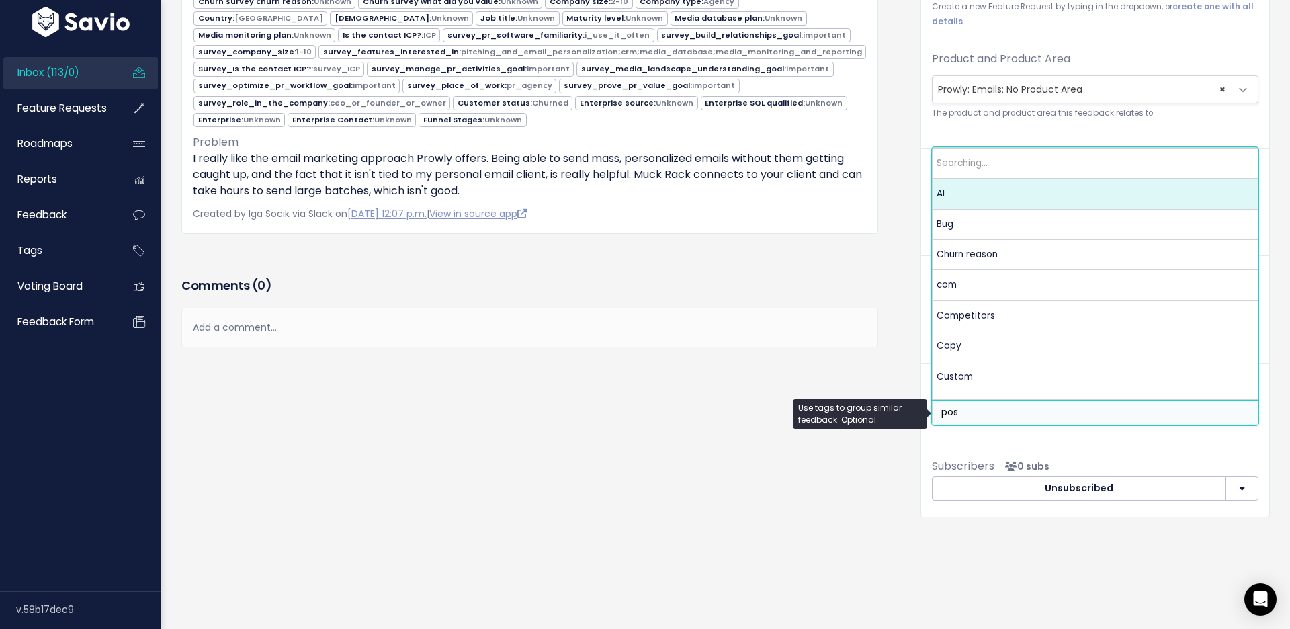
type input "posi"
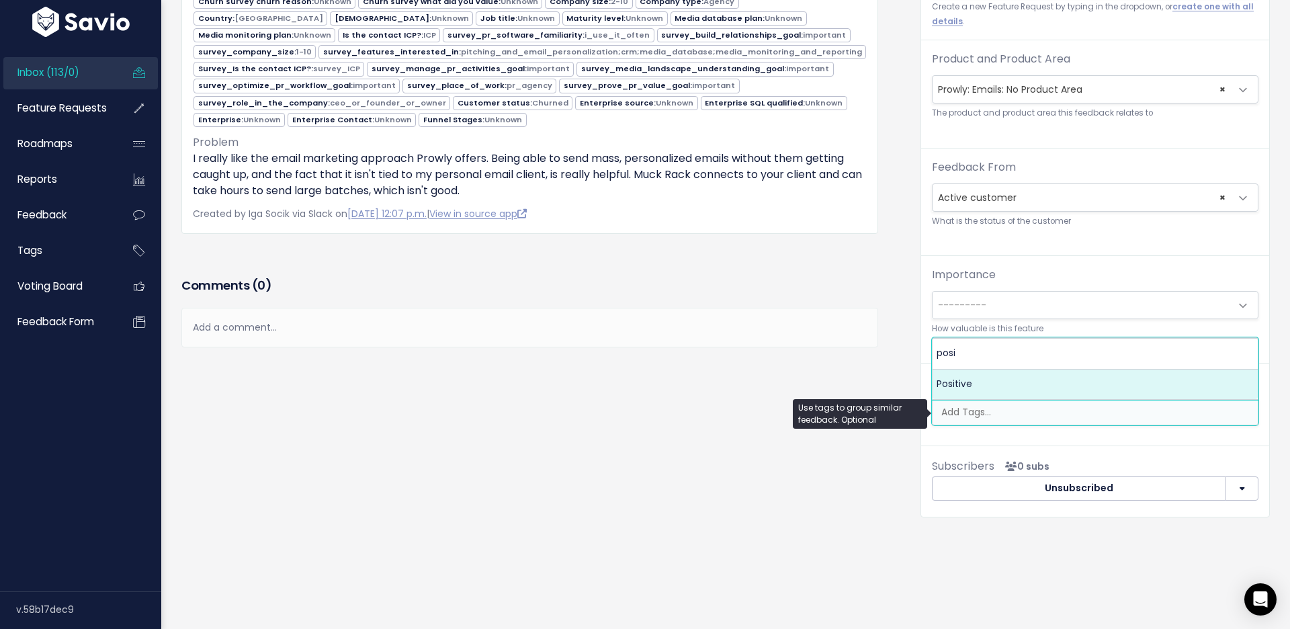
select select "7968"
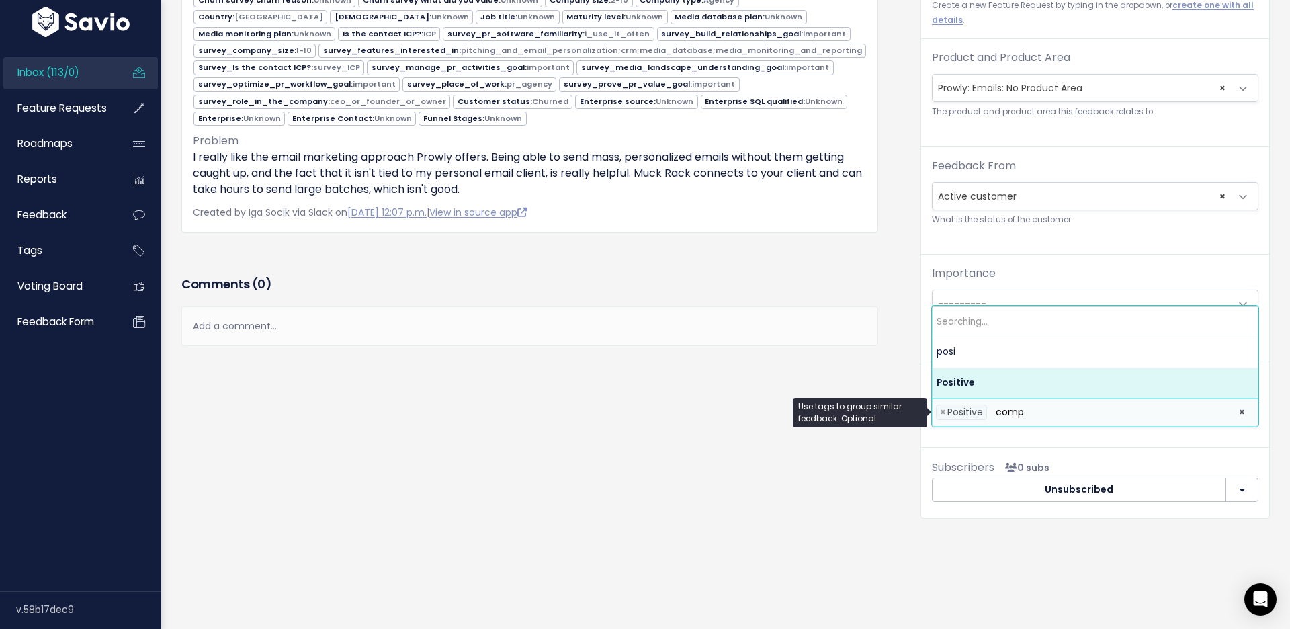
type input "compe"
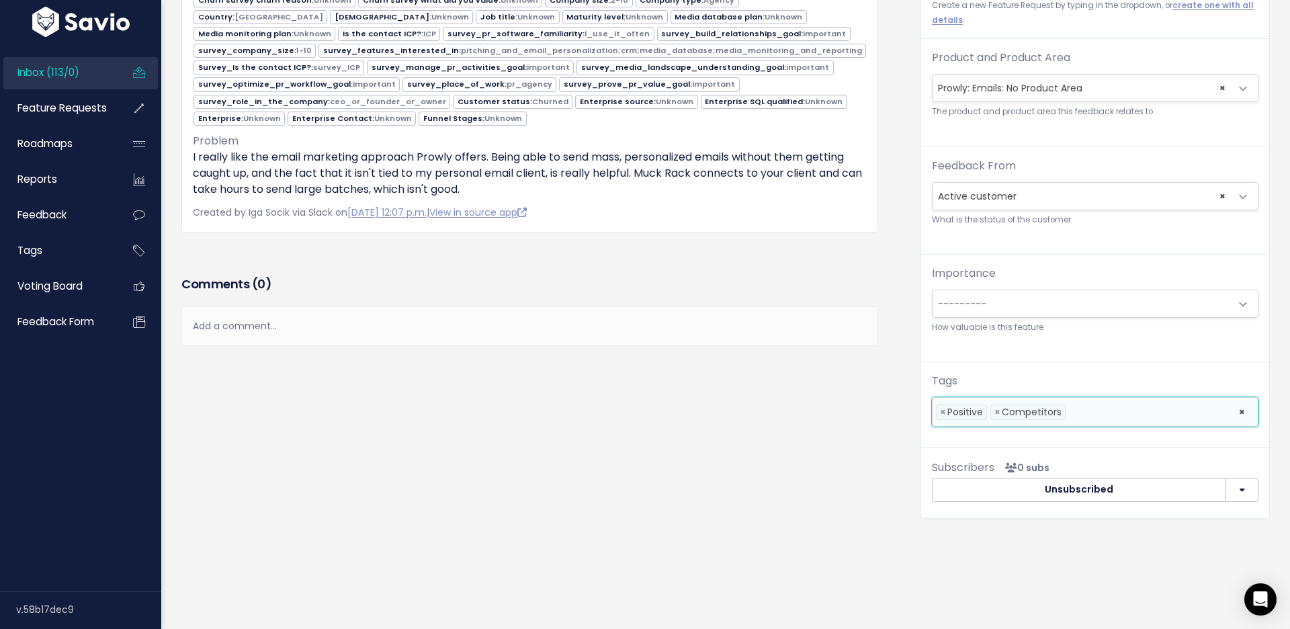
click at [778, 323] on div "Add a comment..." at bounding box center [529, 326] width 697 height 40
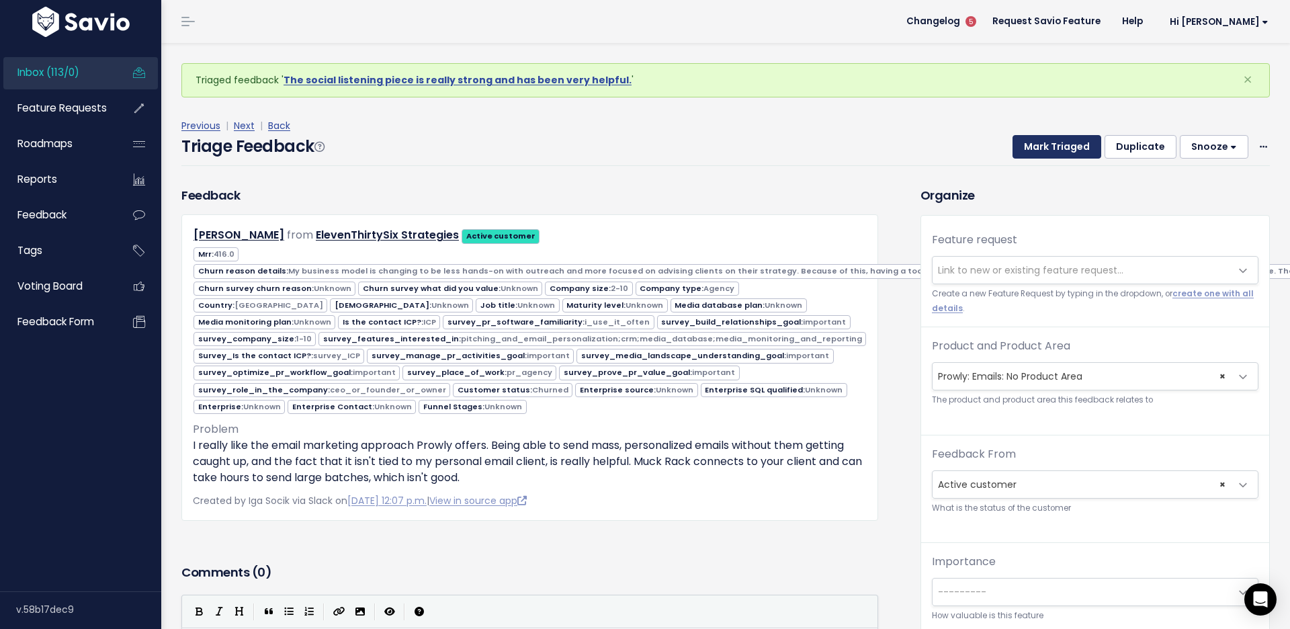
scroll to position [0, 0]
click at [1038, 149] on button "Mark Triaged" at bounding box center [1057, 147] width 89 height 24
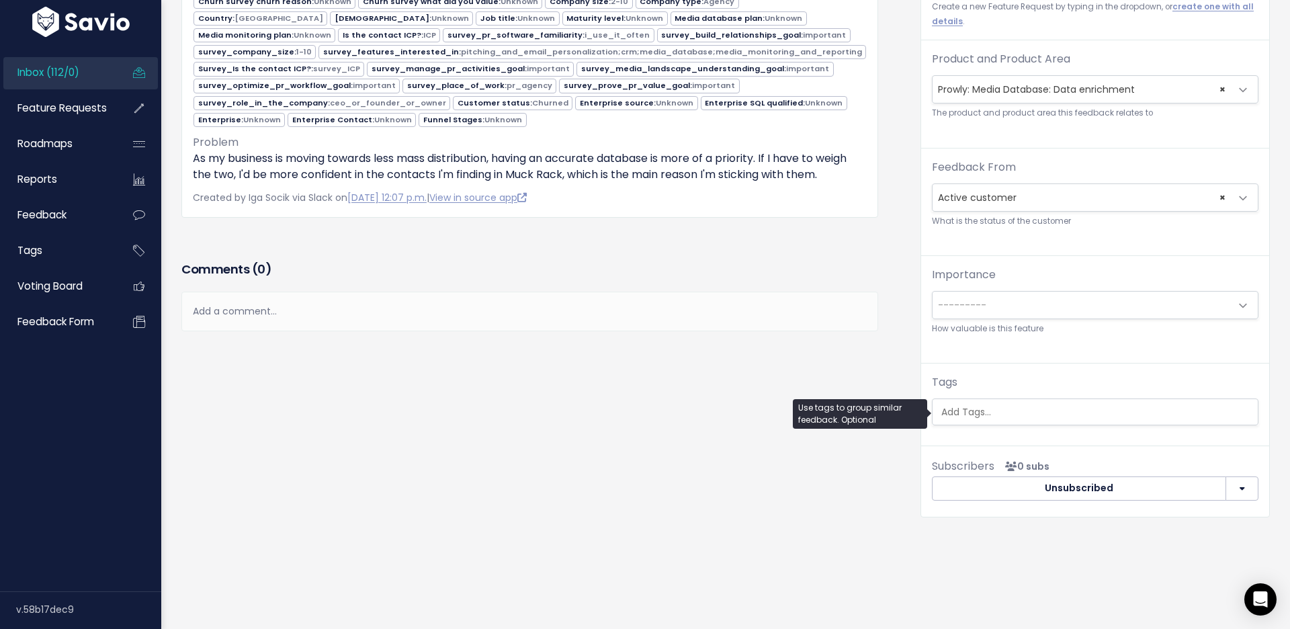
scroll to position [245, 0]
click at [944, 415] on input "search" at bounding box center [1098, 412] width 325 height 14
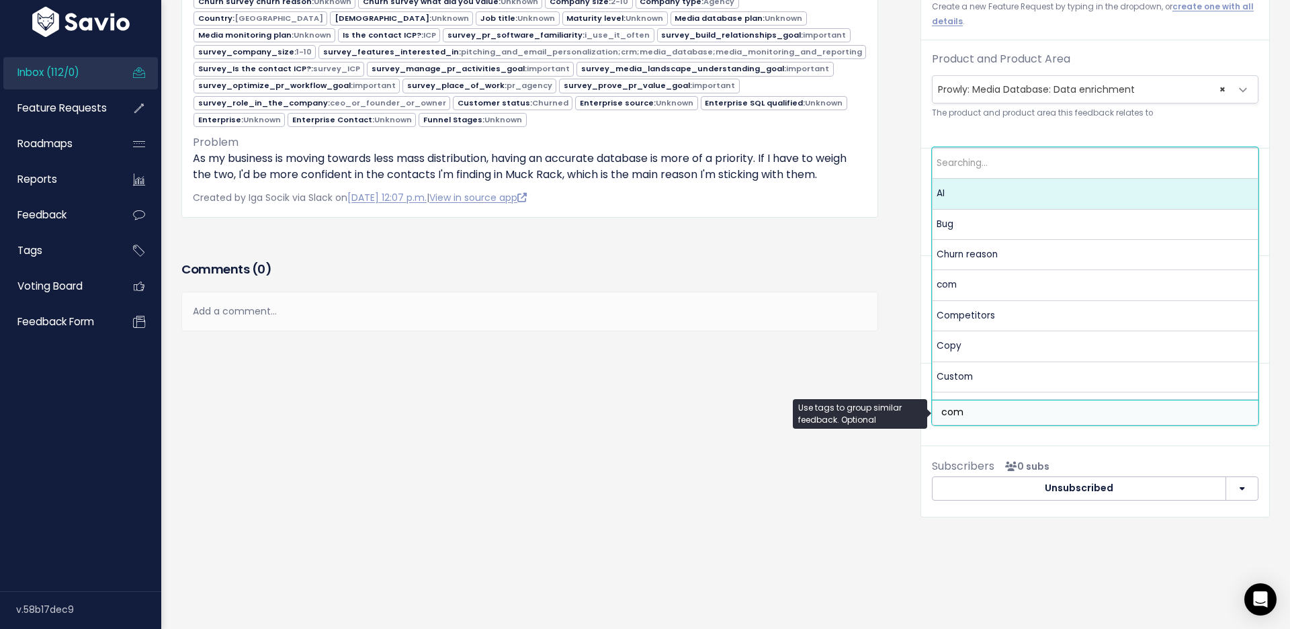
type input "comp"
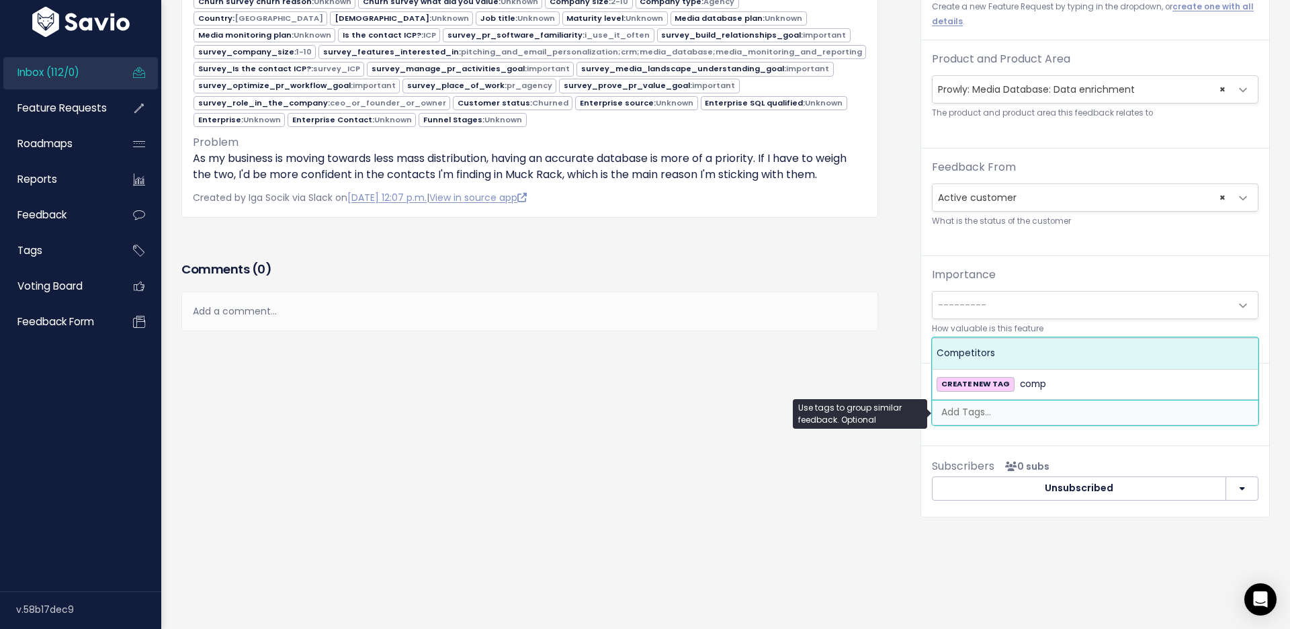
select select "7978"
type input "nega"
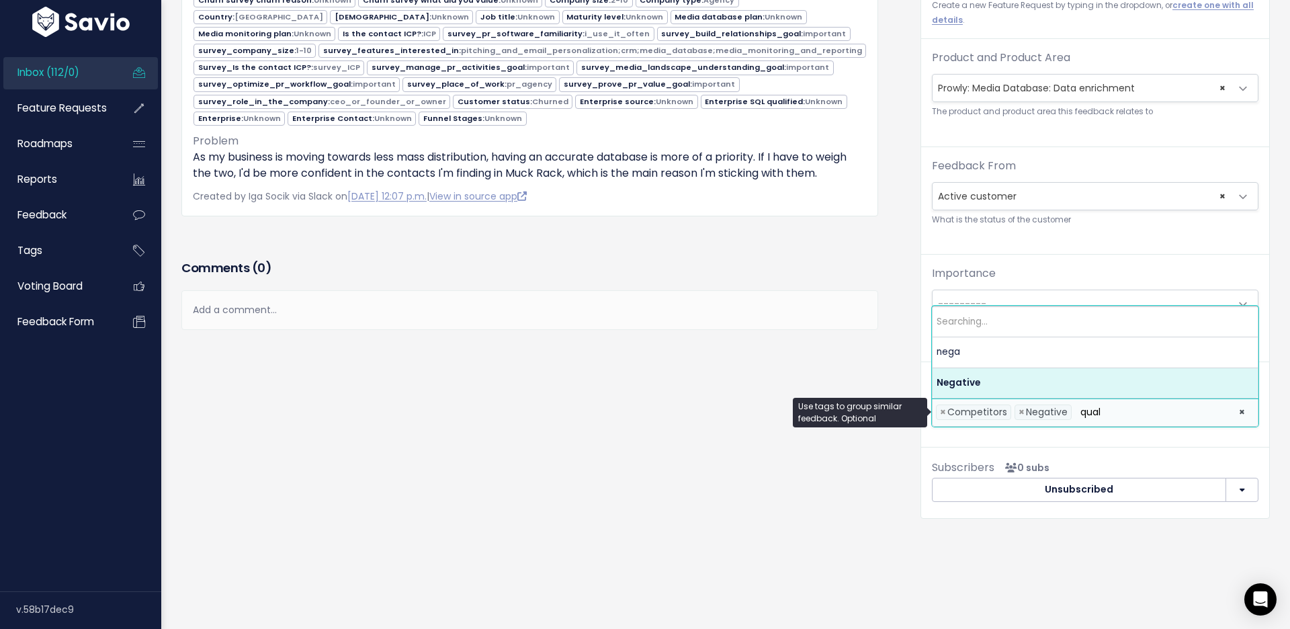
type input "quali"
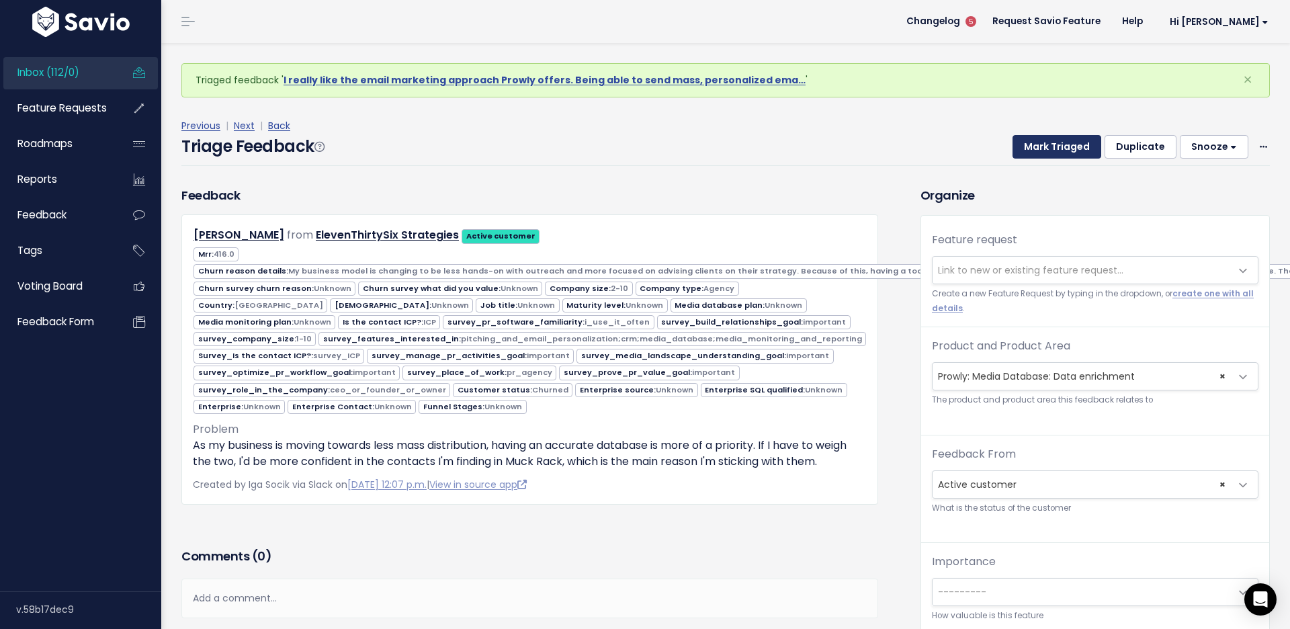
scroll to position [-1, 0]
click at [1034, 158] on div "Triage Feedback Mark Triaged Duplicate Snooze 1 day 3 days 7 days 14 days Edit …" at bounding box center [725, 150] width 1089 height 32
click at [1034, 141] on button "Mark Triaged" at bounding box center [1057, 147] width 89 height 24
click at [1261, 138] on span at bounding box center [1263, 146] width 13 height 17
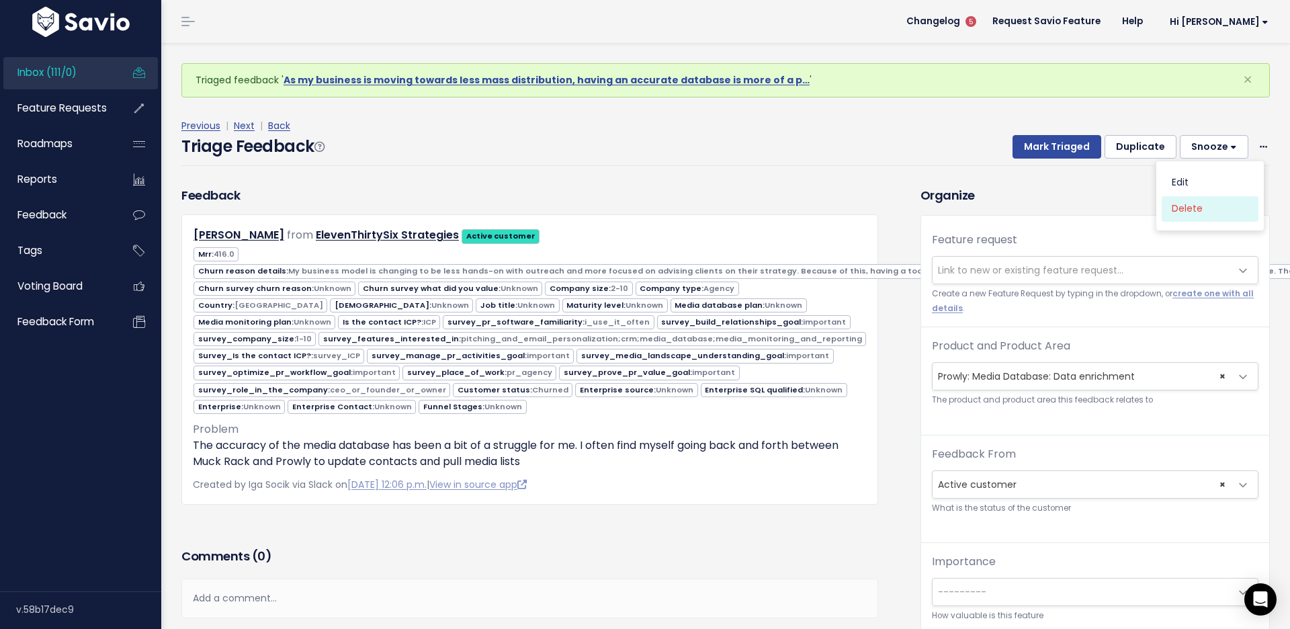
click at [1186, 213] on link "Delete" at bounding box center [1210, 209] width 97 height 26
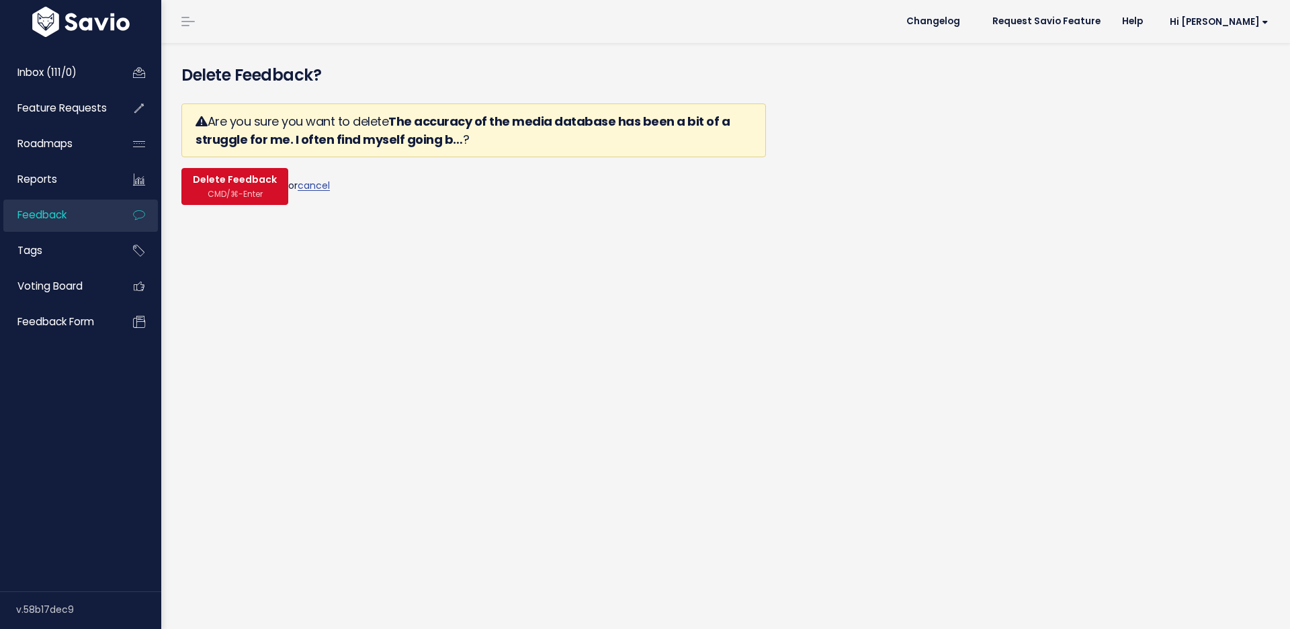
click at [226, 189] on span "CMD/⌘-Enter" at bounding box center [235, 194] width 55 height 10
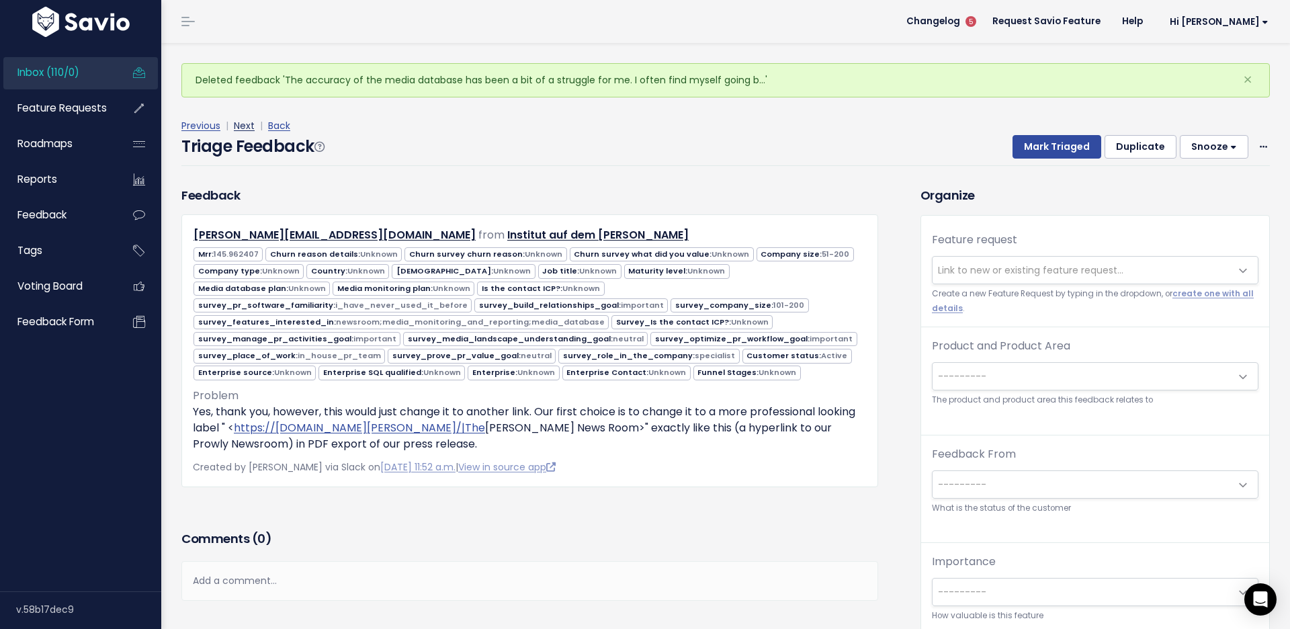
click at [235, 122] on link "Next" at bounding box center [244, 125] width 21 height 13
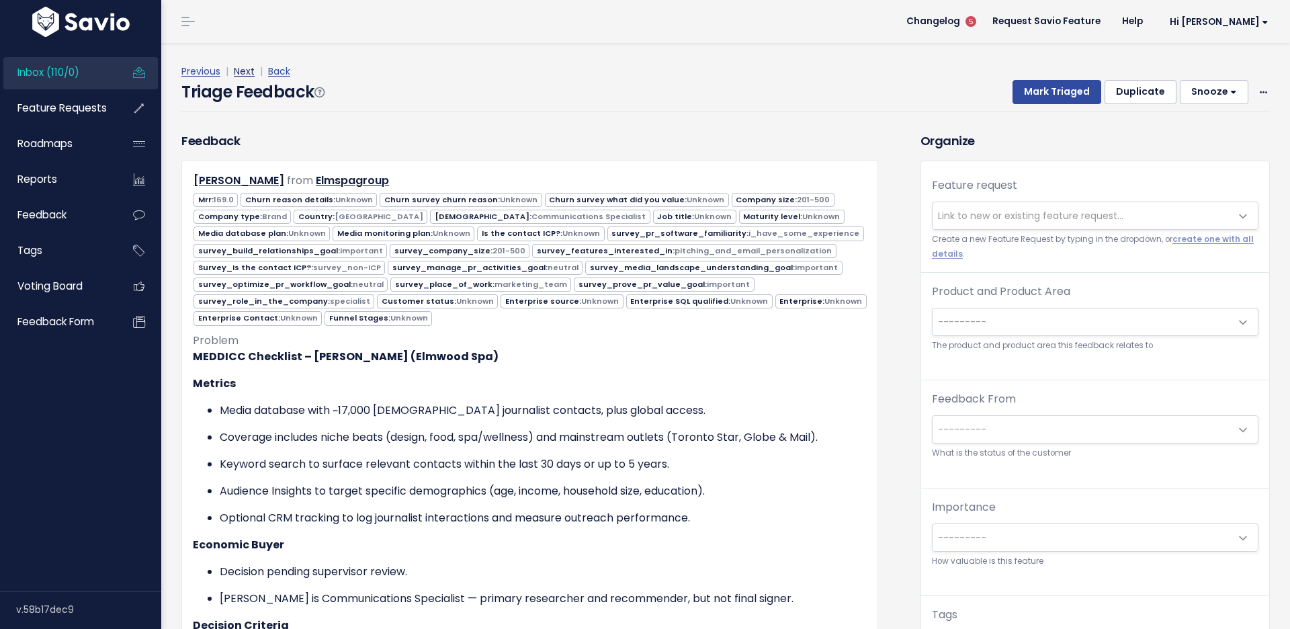
click at [243, 73] on link "Next" at bounding box center [244, 71] width 21 height 13
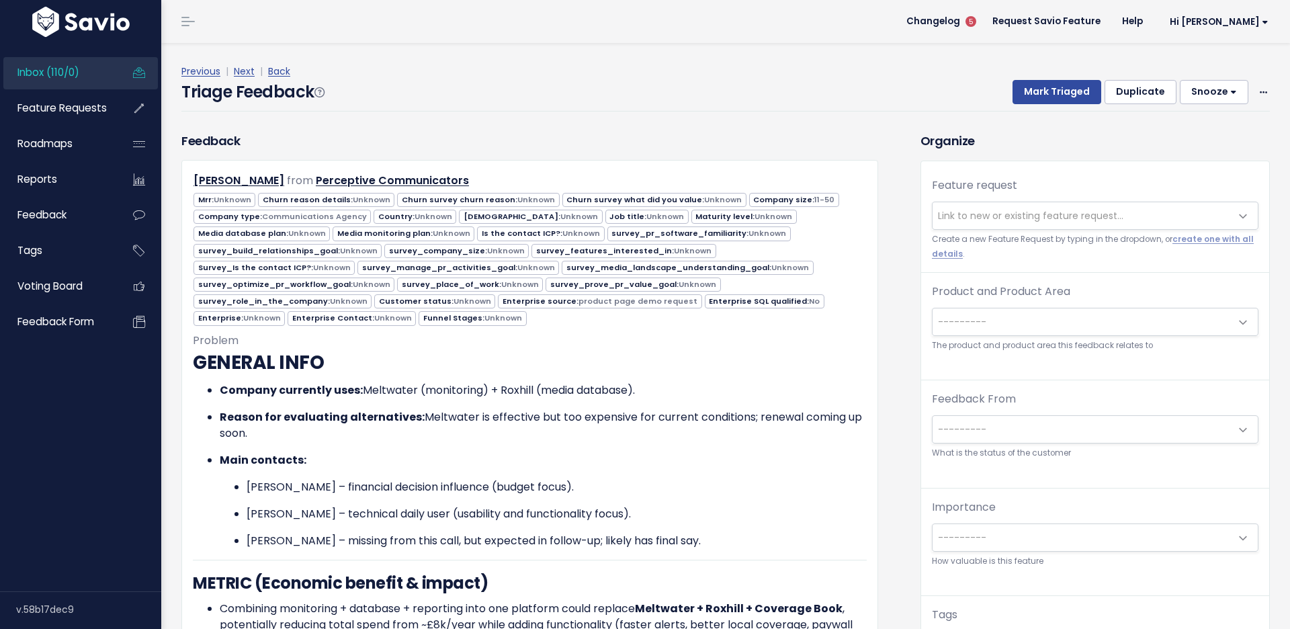
click at [243, 73] on link "Next" at bounding box center [244, 71] width 21 height 13
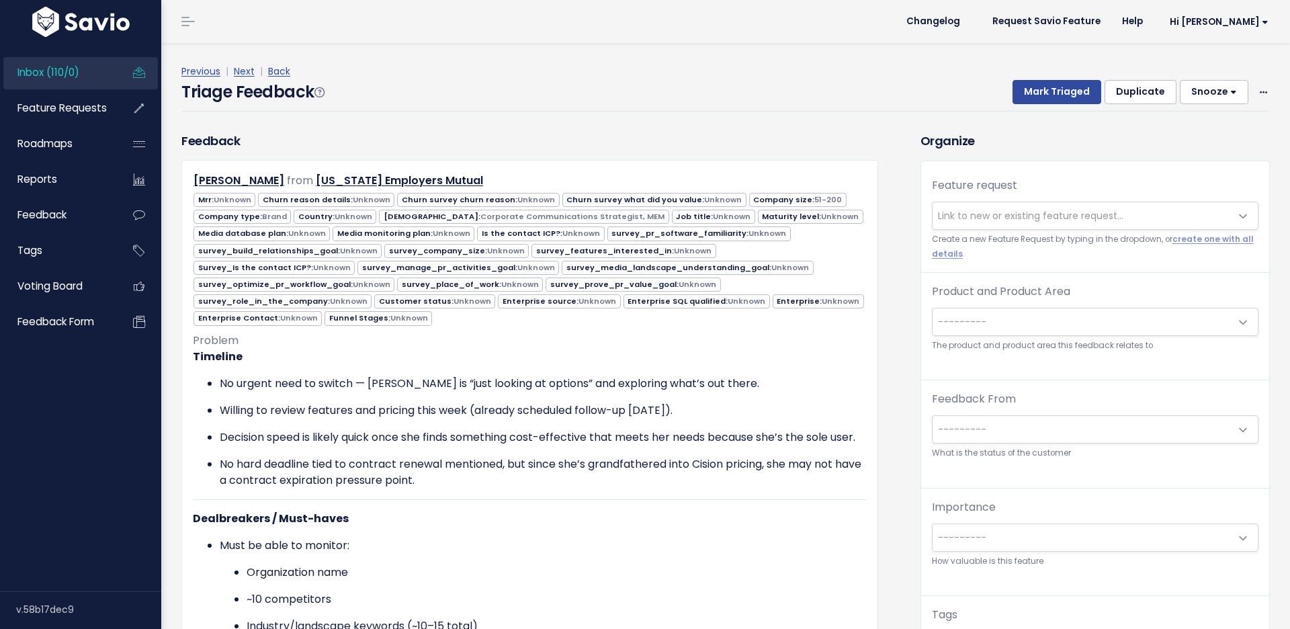
click at [243, 73] on link "Next" at bounding box center [244, 71] width 21 height 13
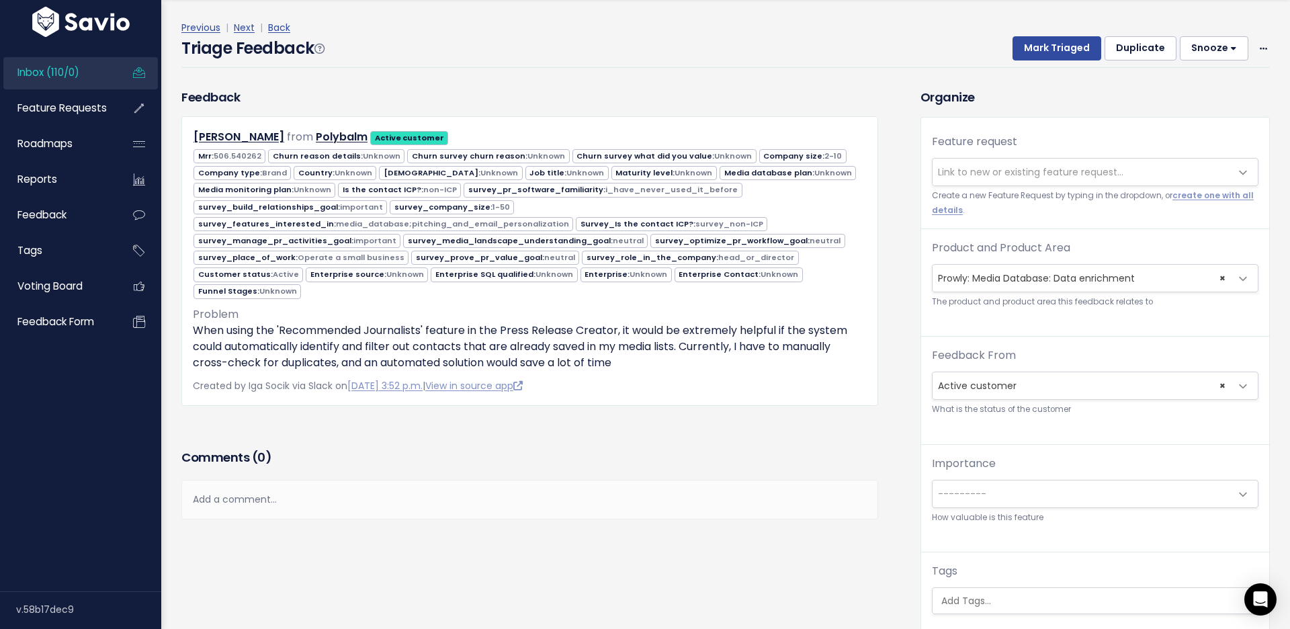
scroll to position [43, 0]
click at [1000, 286] on span "× Prowly: Media Database: Data enrichment" at bounding box center [1082, 278] width 298 height 27
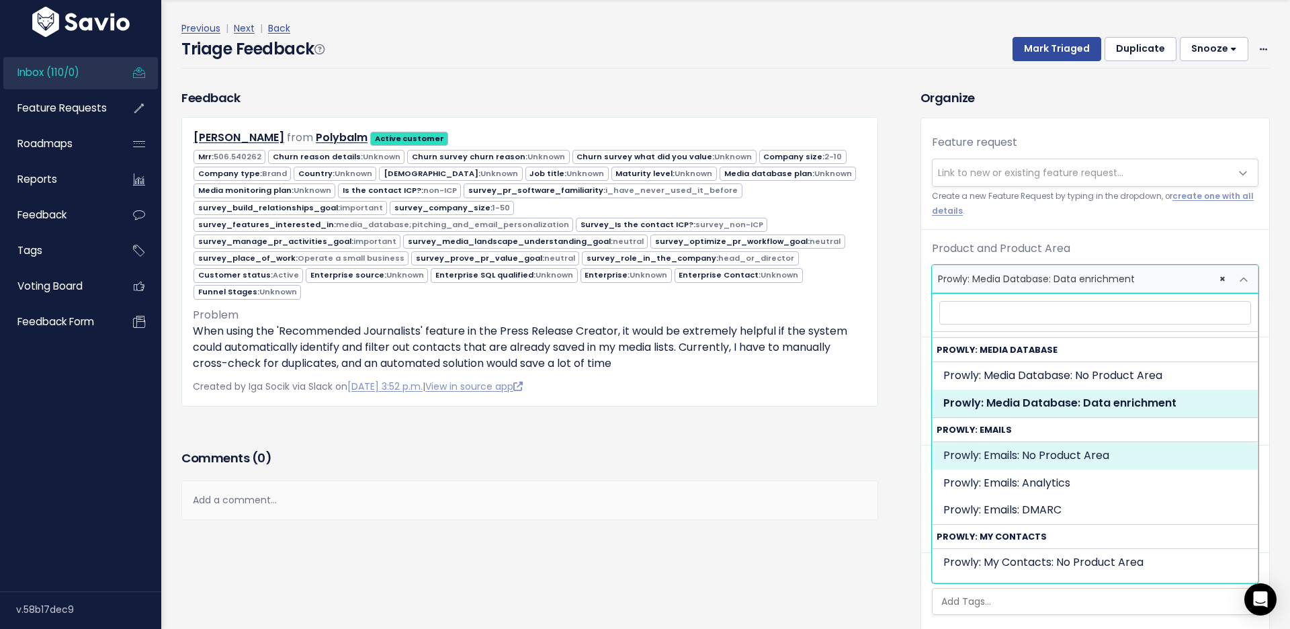
scroll to position [361, 0]
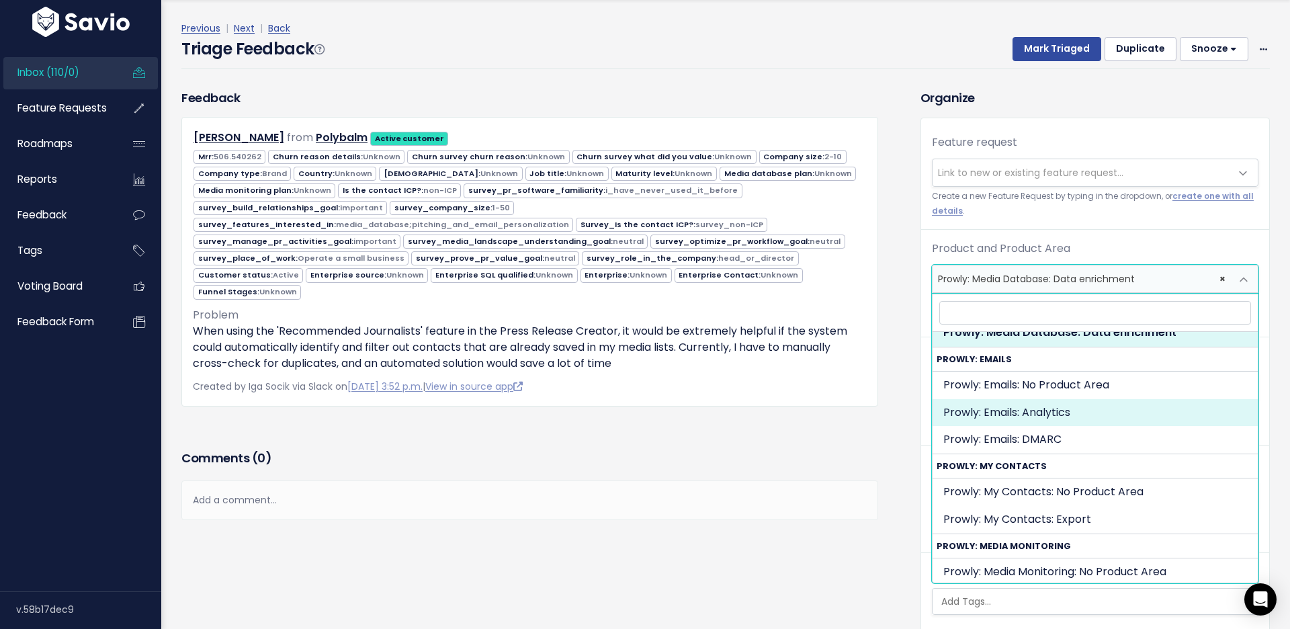
click at [999, 173] on span "Link to new or existing feature request..." at bounding box center [1030, 172] width 185 height 13
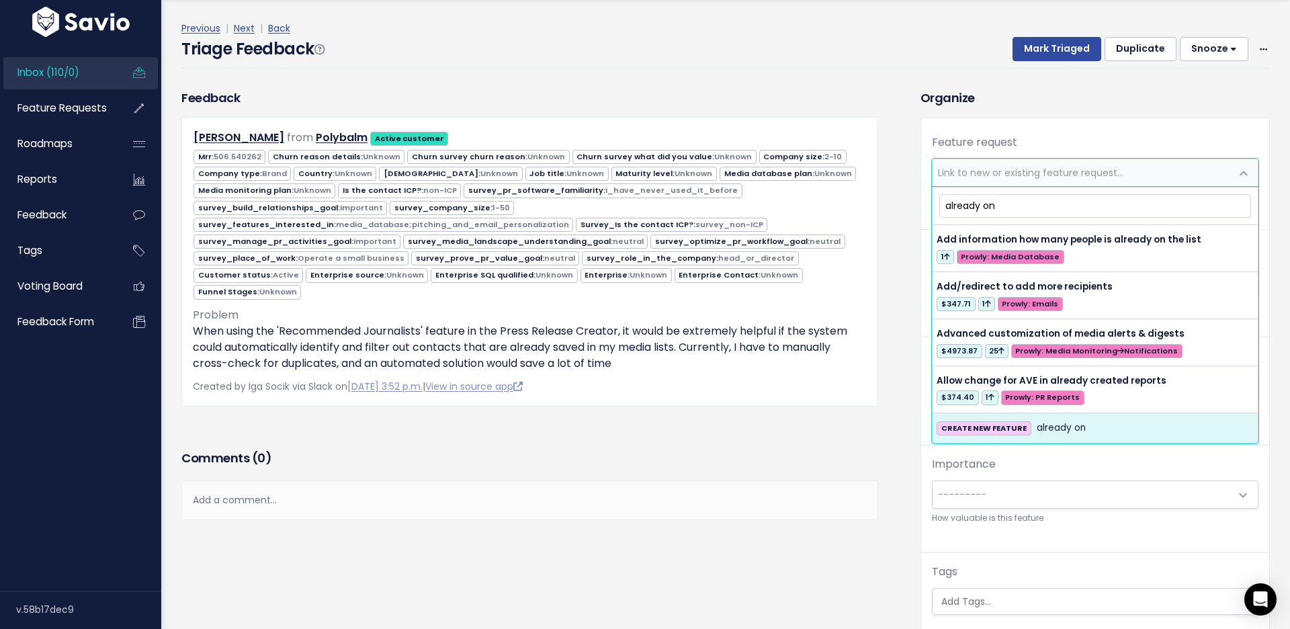
type input "already on"
click at [811, 430] on div "Feedback [PERSON_NAME] from [GEOGRAPHIC_DATA] Active customer" at bounding box center [529, 268] width 717 height 358
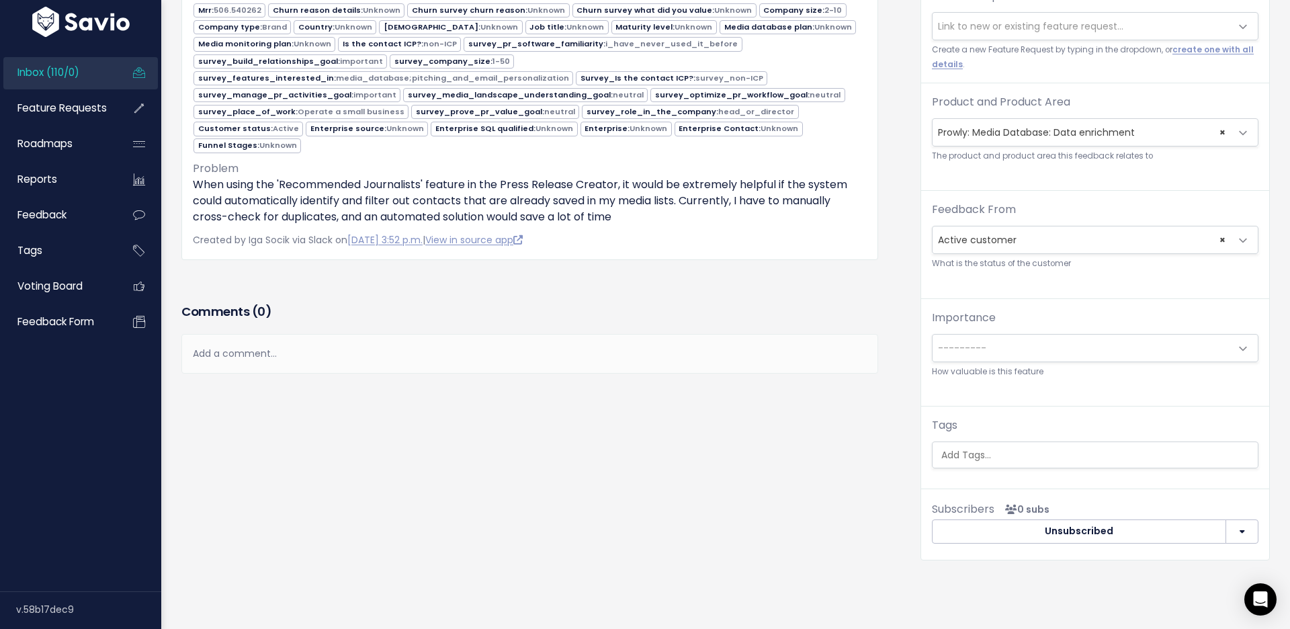
scroll to position [0, 0]
click at [1189, 46] on link "create one with all details" at bounding box center [1093, 56] width 322 height 25
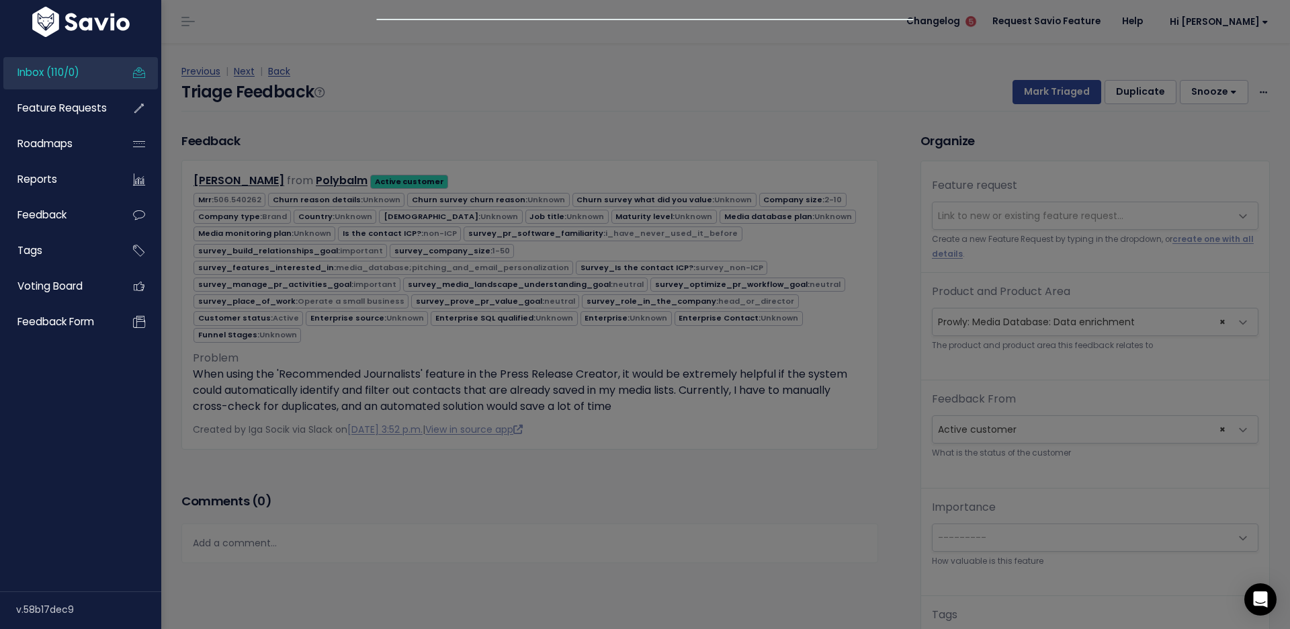
click at [1038, 208] on div at bounding box center [645, 314] width 1290 height 629
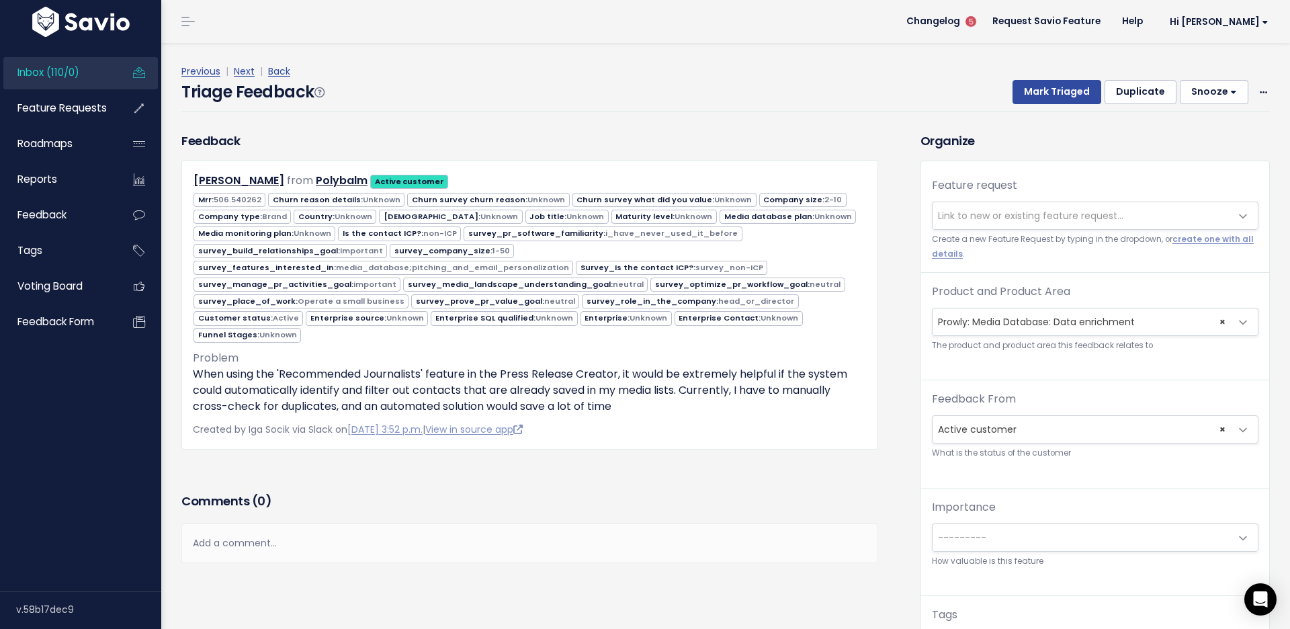
click at [1031, 173] on div "Feature request --------- Link to new or existing feature request... Create a n…" at bounding box center [1095, 423] width 348 height 524
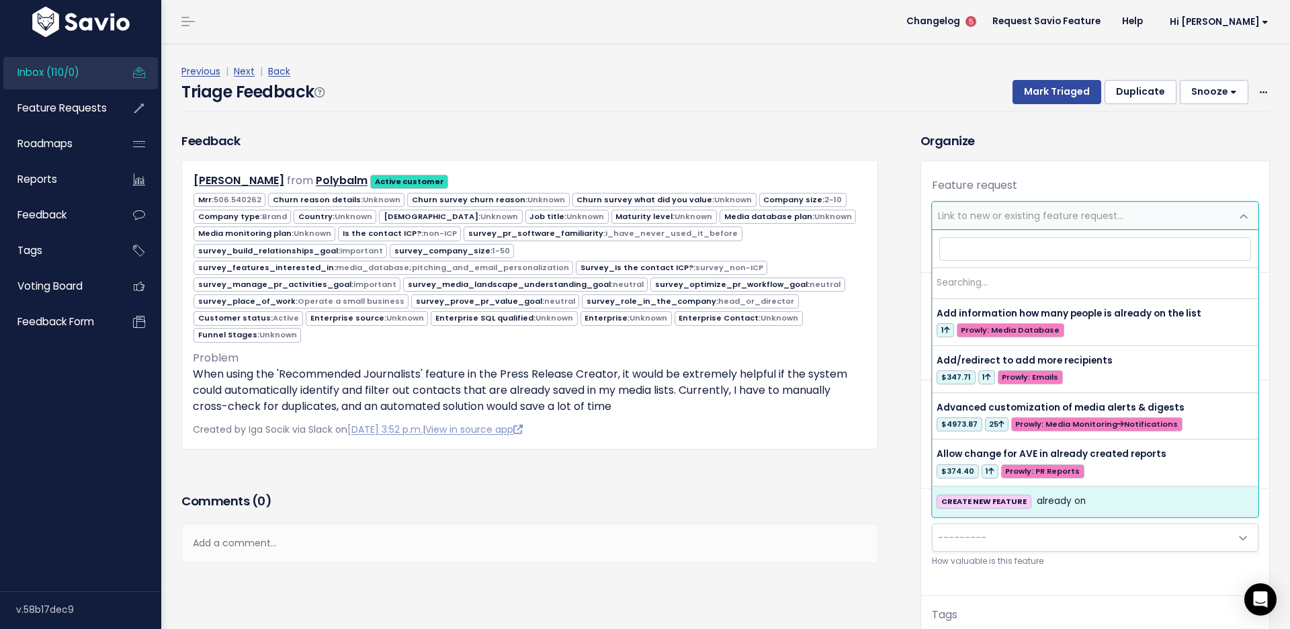
click at [1067, 212] on span "Link to new or existing feature request..." at bounding box center [1030, 215] width 185 height 13
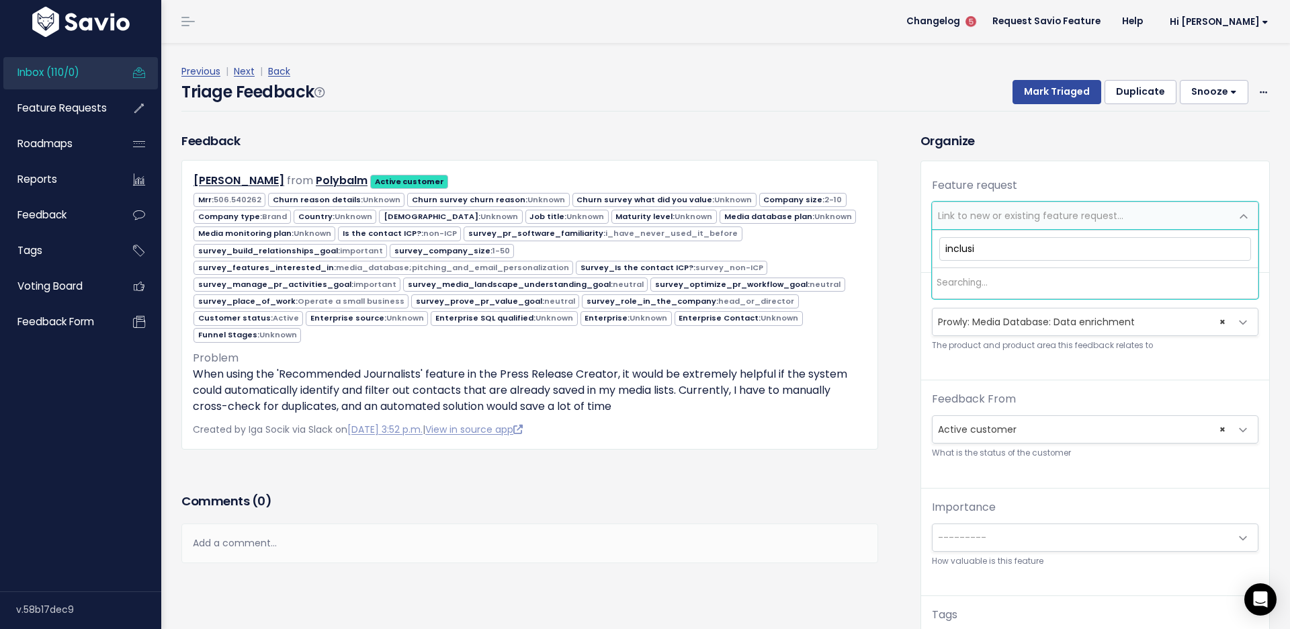
type input "inclus"
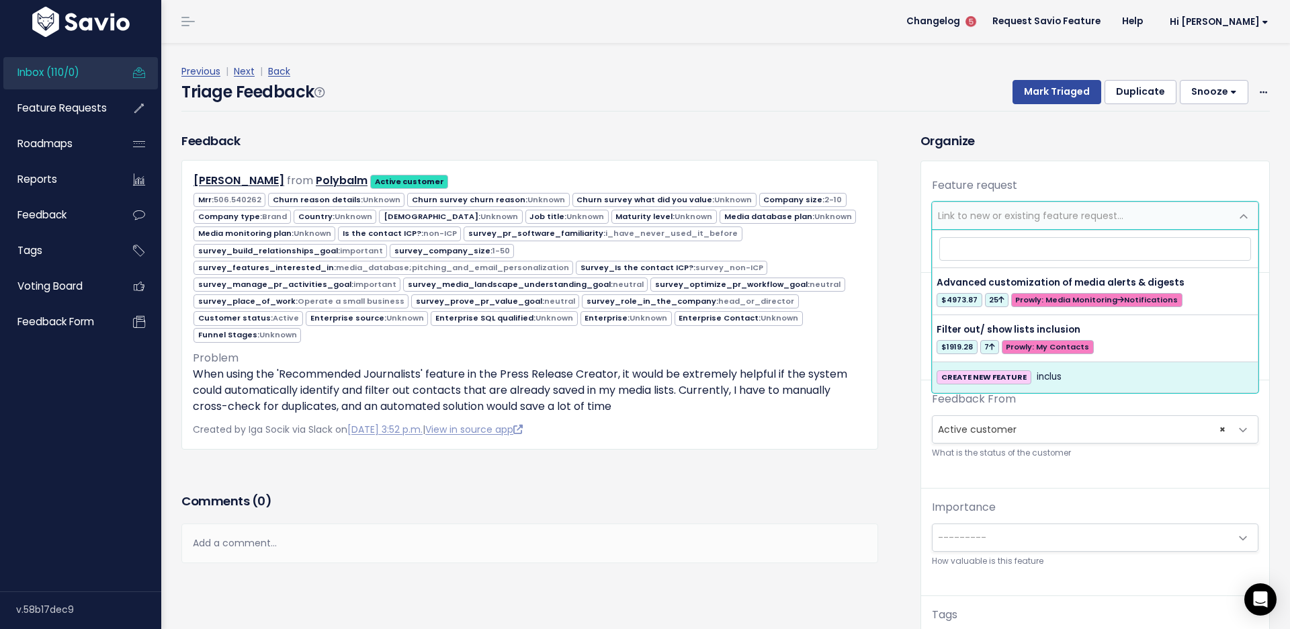
click at [1114, 462] on div "Feedback From --------- Active customer Churned customer Internal user Lost dea…" at bounding box center [1095, 439] width 348 height 97
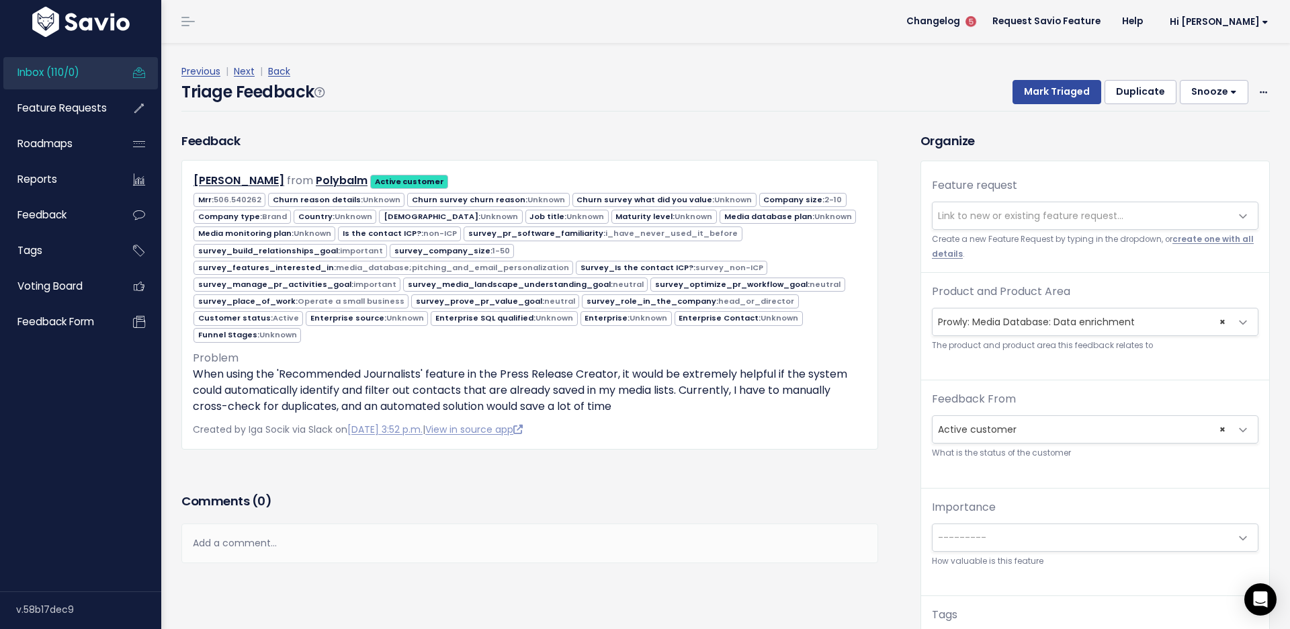
click at [1179, 241] on link "create one with all details" at bounding box center [1093, 246] width 322 height 25
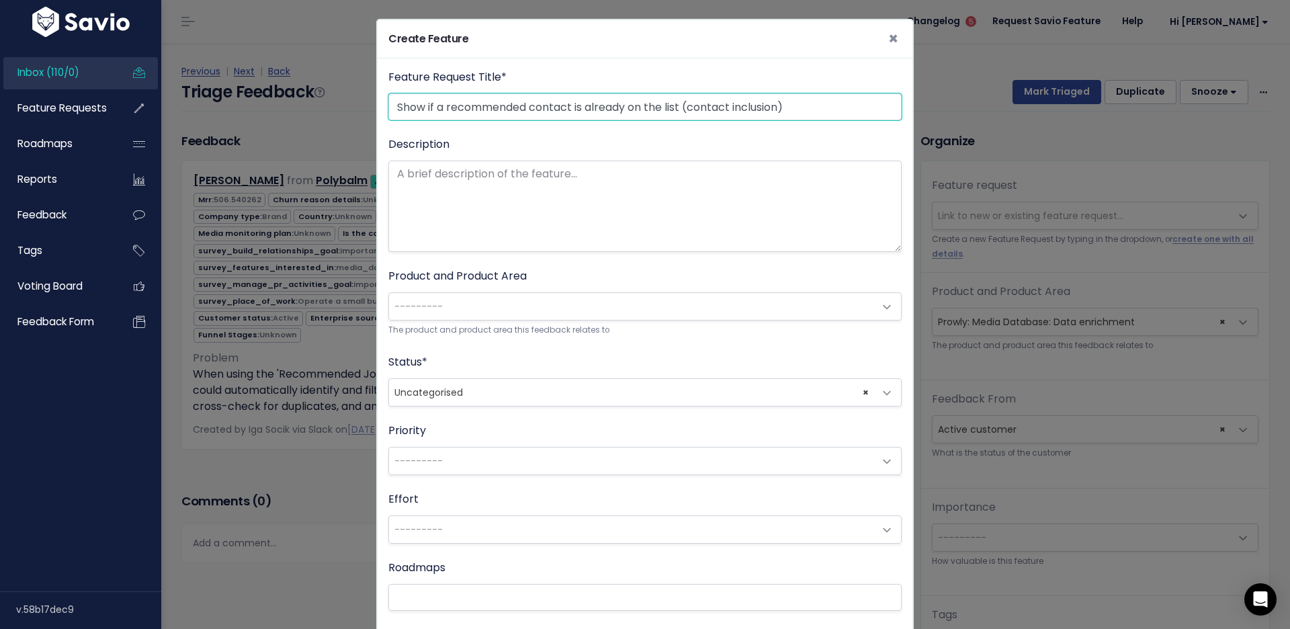
type input "Show if a recommended contact is already on the list (contact inclusion)"
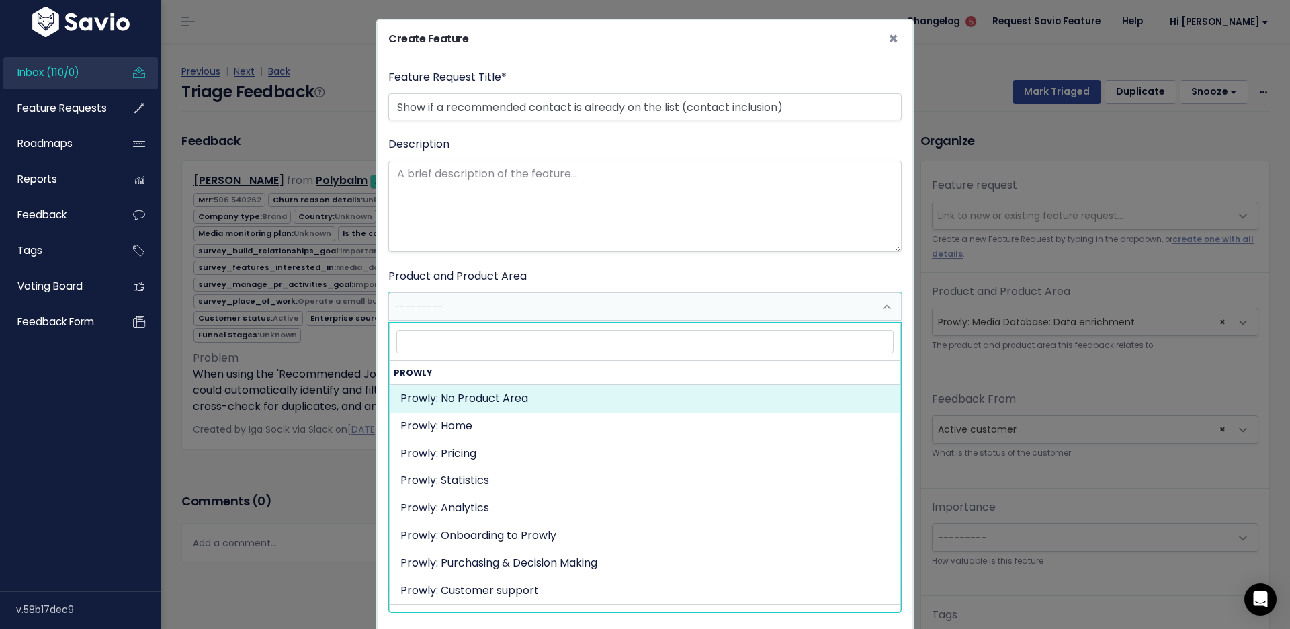
click at [442, 300] on span "---------" at bounding box center [631, 306] width 485 height 27
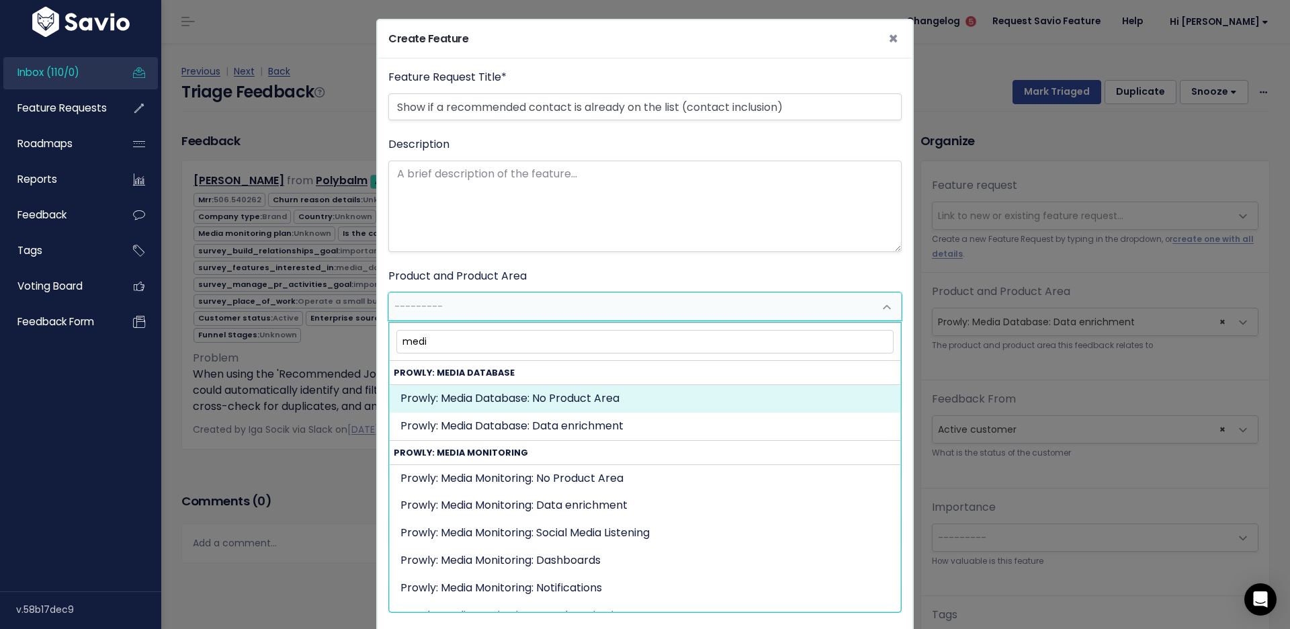
type input "medi"
select select "MEDIA_DATABASE:"
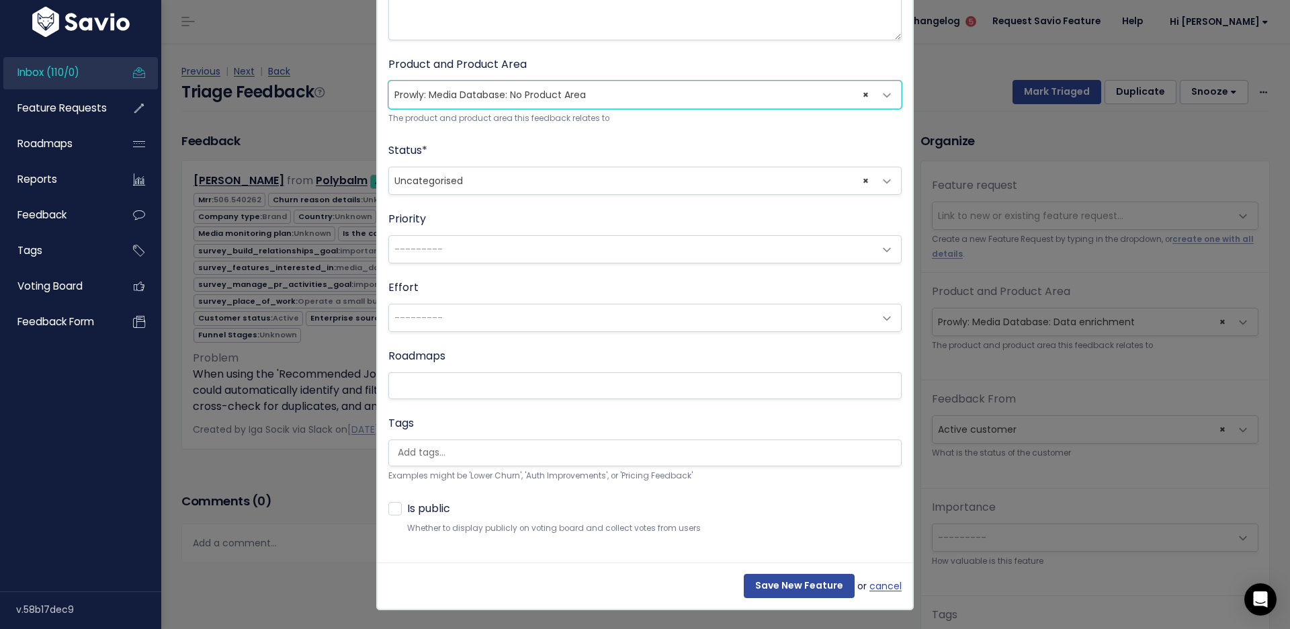
scroll to position [215, 0]
click at [788, 575] on input "Save New Feature" at bounding box center [799, 586] width 111 height 24
click at [801, 586] on input "Save New Feature" at bounding box center [799, 586] width 111 height 24
click at [794, 584] on input "Save New Feature" at bounding box center [799, 586] width 111 height 24
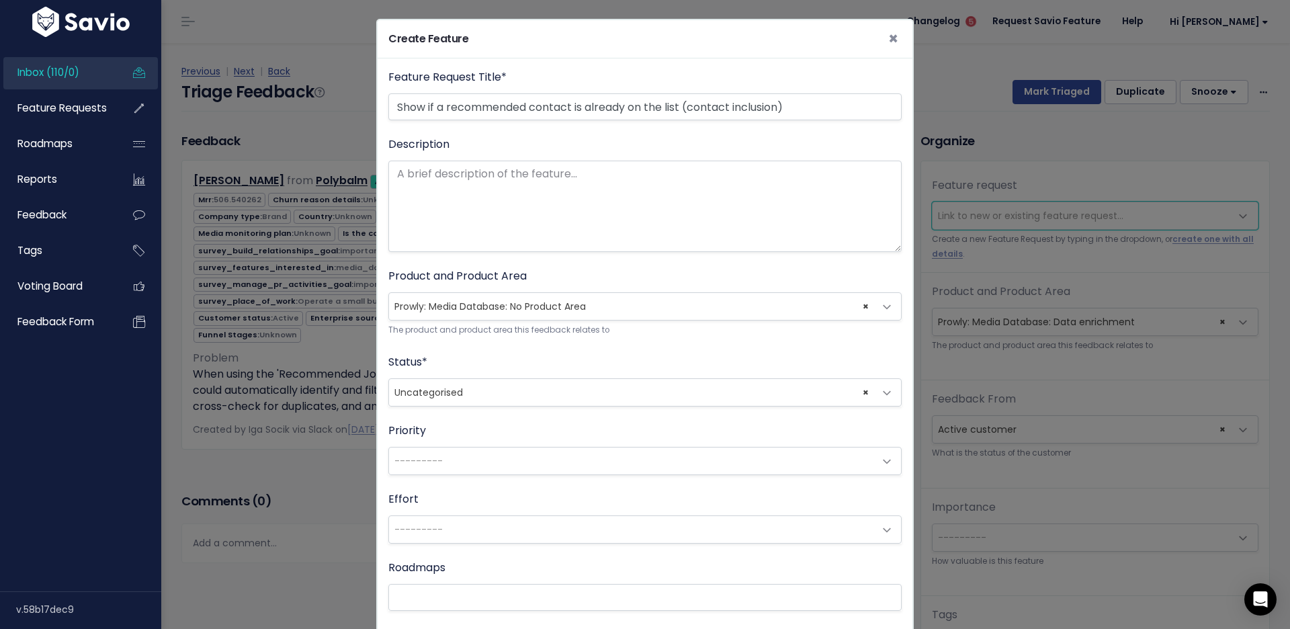
select select "63876"
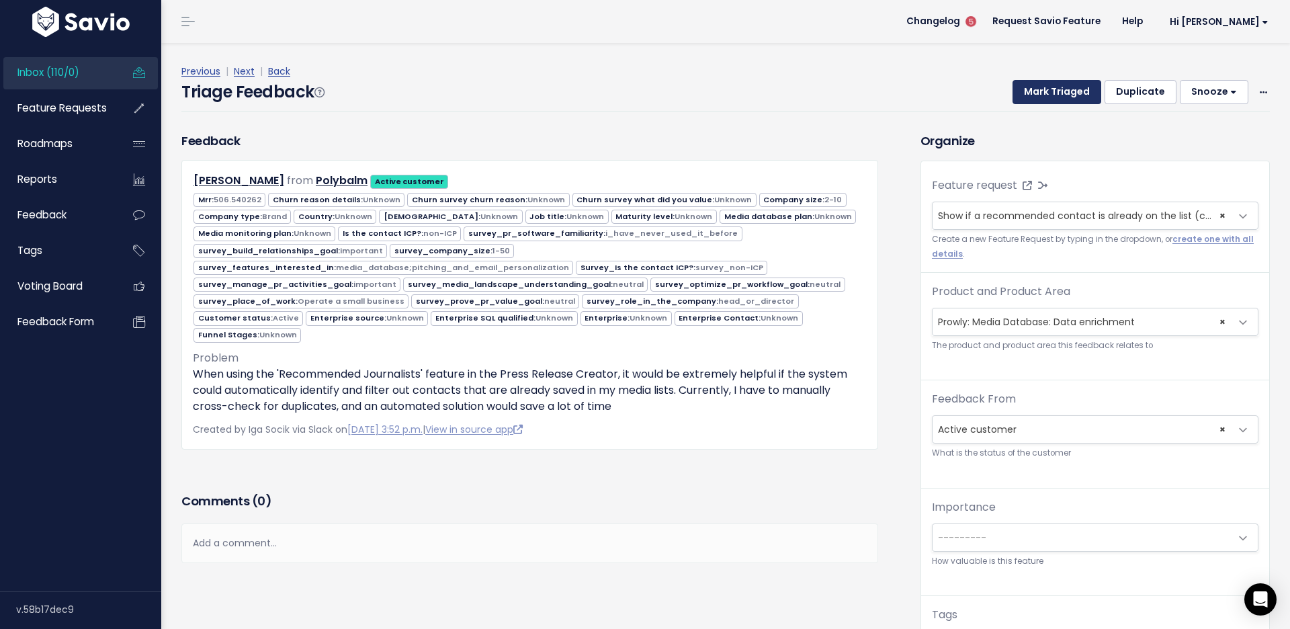
click at [1035, 89] on button "Mark Triaged" at bounding box center [1057, 92] width 89 height 24
